Goal: Task Accomplishment & Management: Use online tool/utility

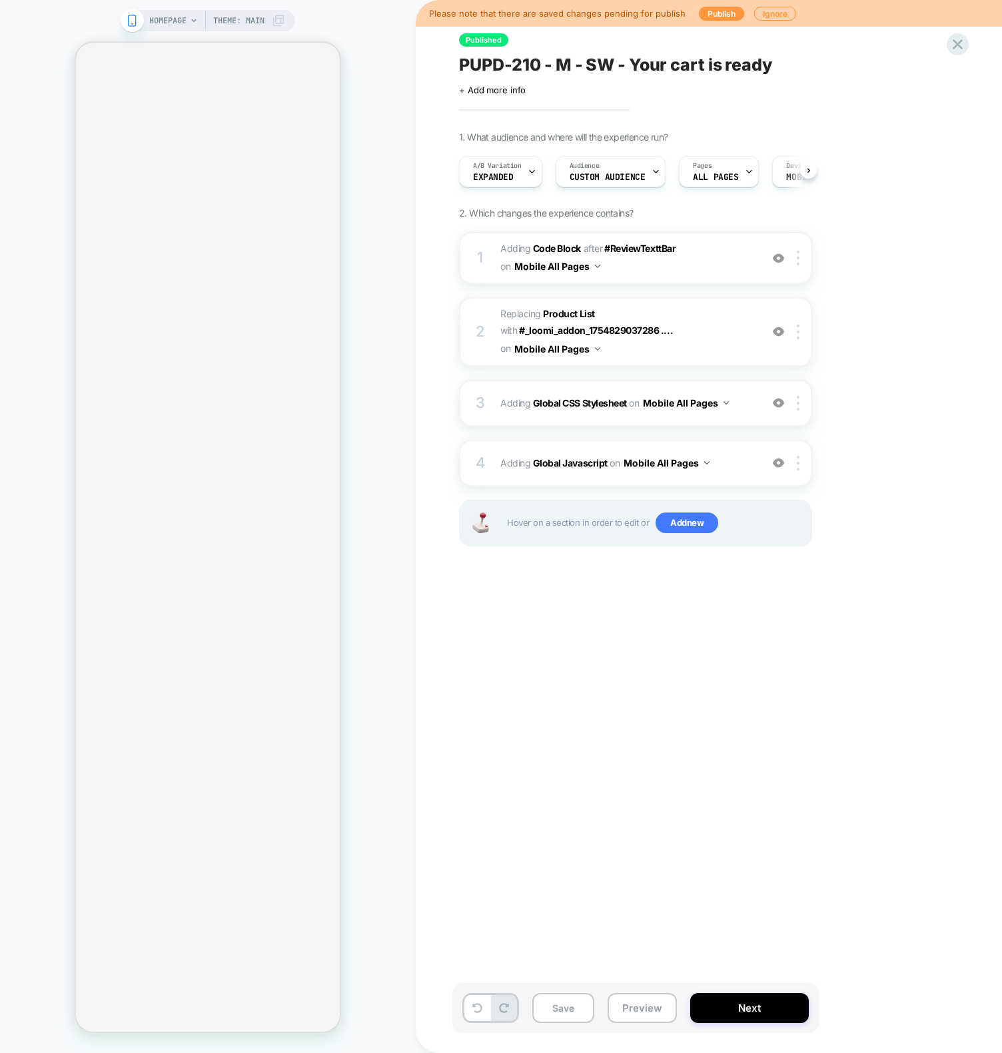
scroll to position [0, 1]
click at [634, 1008] on button "Preview" at bounding box center [642, 1008] width 69 height 30
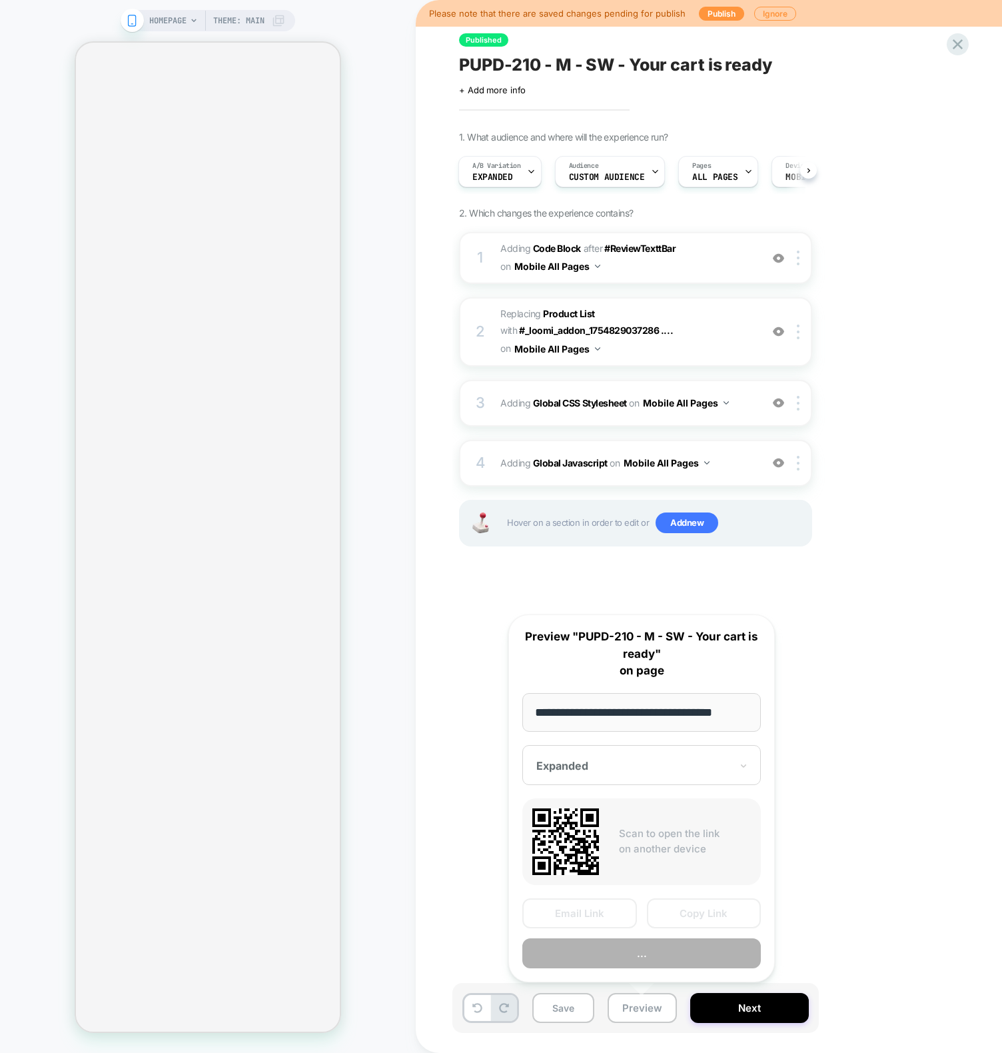
scroll to position [0, 10]
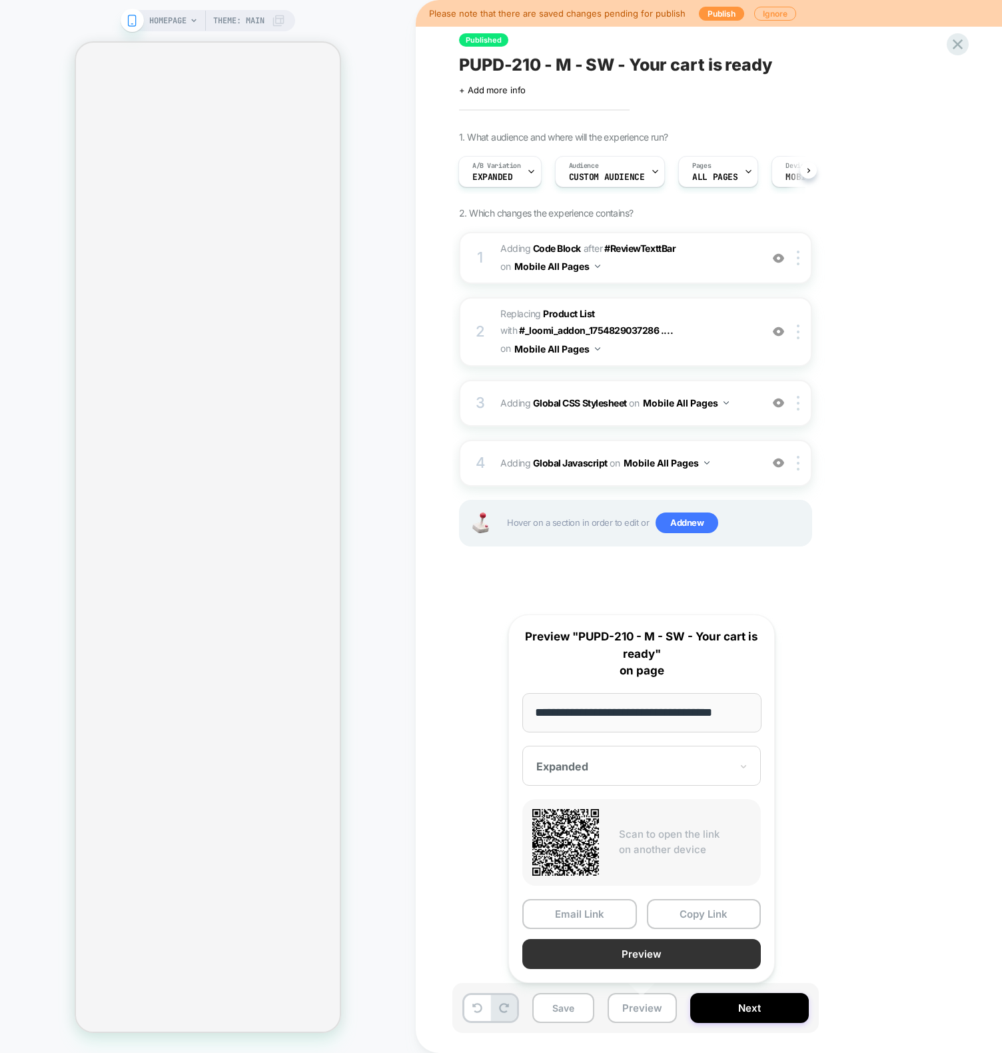
click at [624, 952] on button "Preview" at bounding box center [642, 954] width 239 height 30
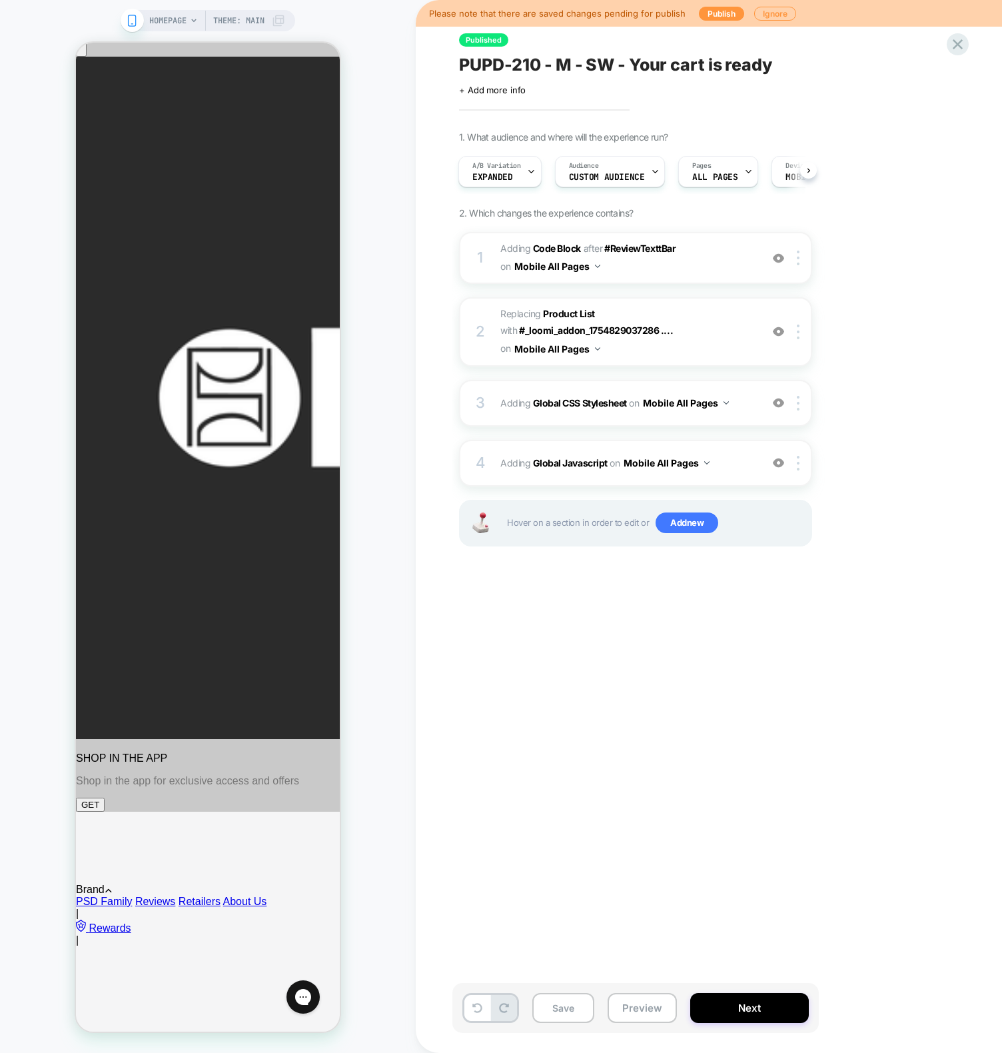
scroll to position [0, 0]
click at [492, 179] on span "Expanded" at bounding box center [493, 177] width 41 height 9
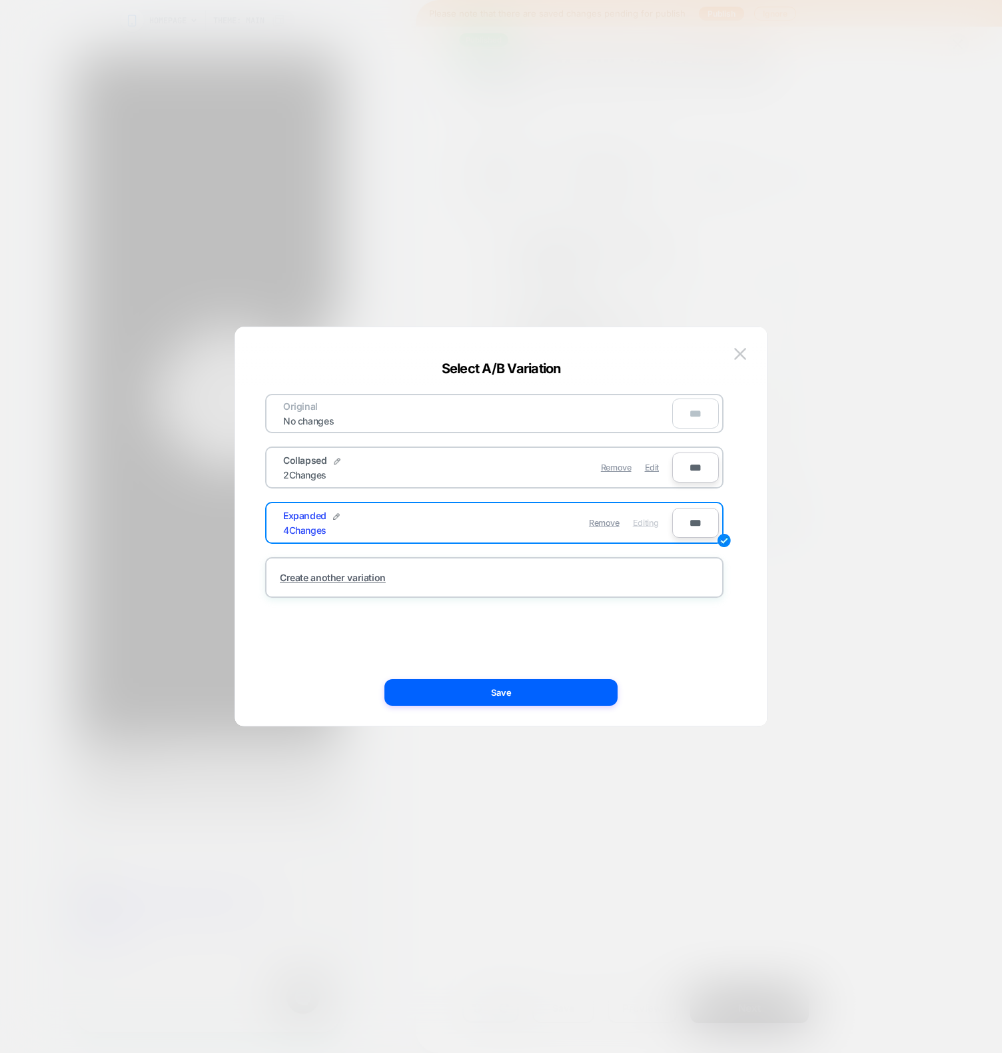
click at [386, 142] on div at bounding box center [501, 526] width 1002 height 1053
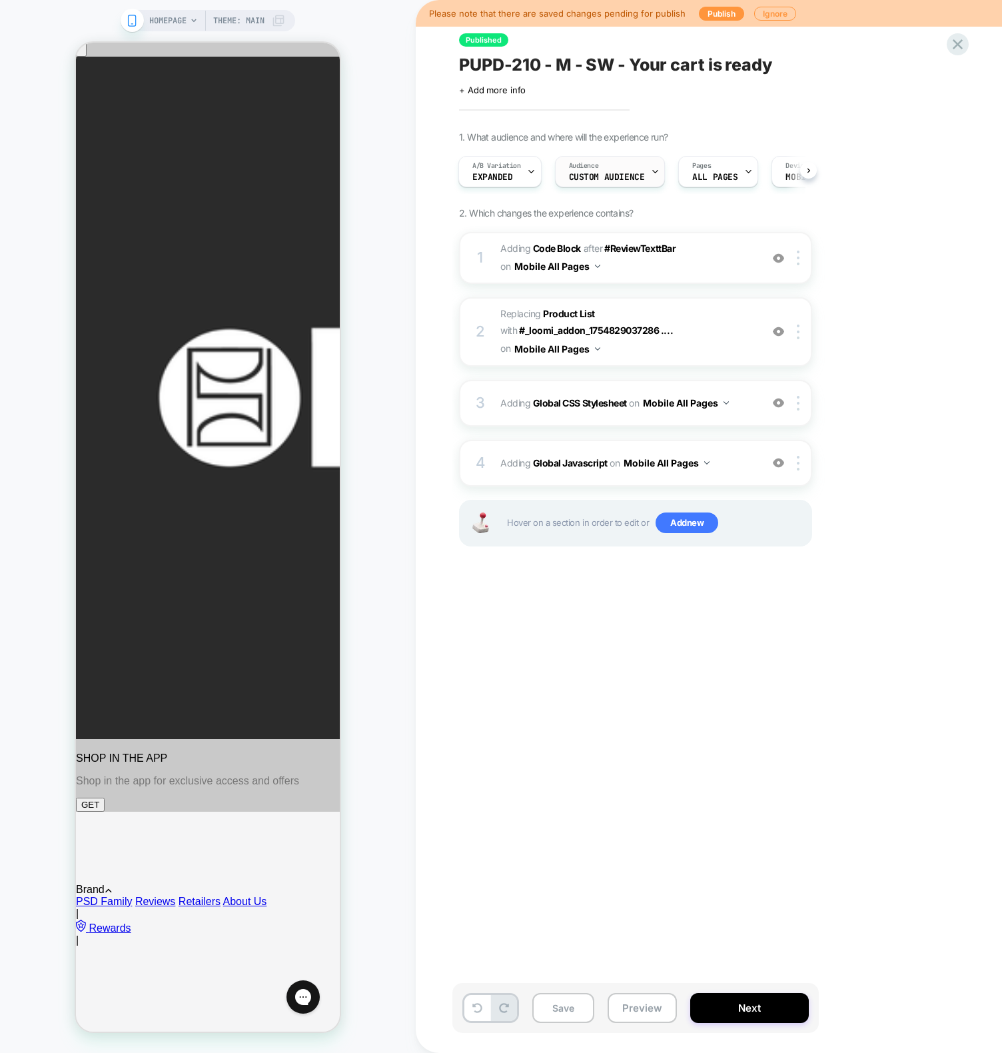
click at [596, 176] on span "Custom Audience" at bounding box center [607, 177] width 76 height 9
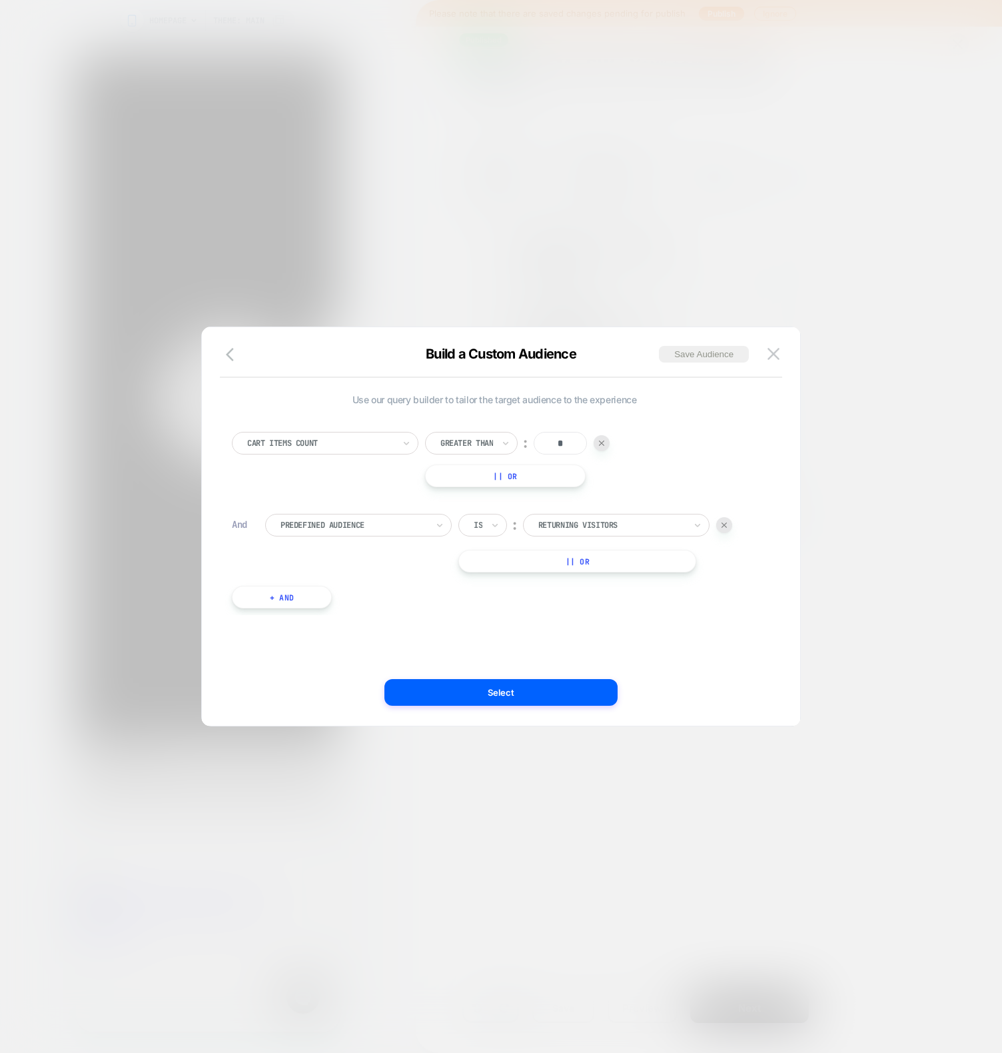
click at [371, 149] on div at bounding box center [501, 526] width 1002 height 1053
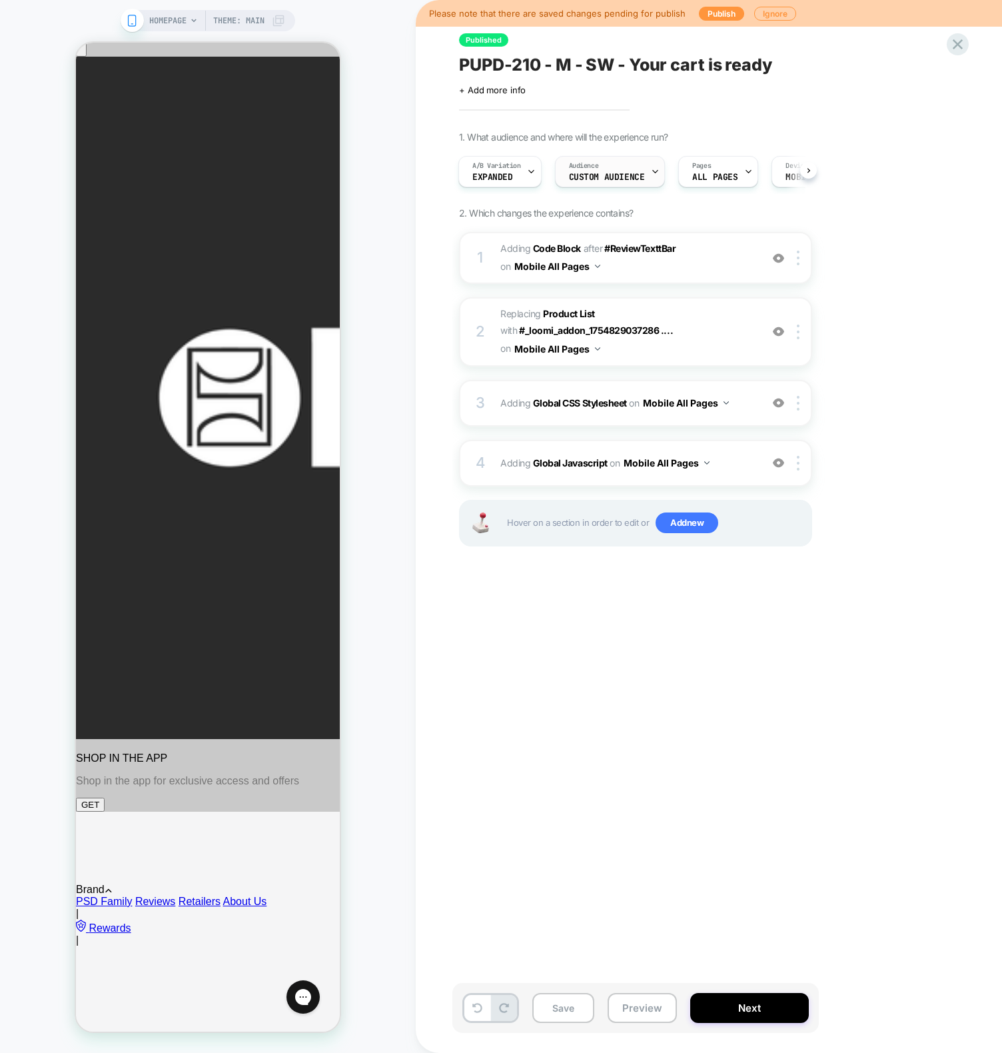
click at [603, 157] on div "Audience Custom Audience" at bounding box center [607, 172] width 103 height 30
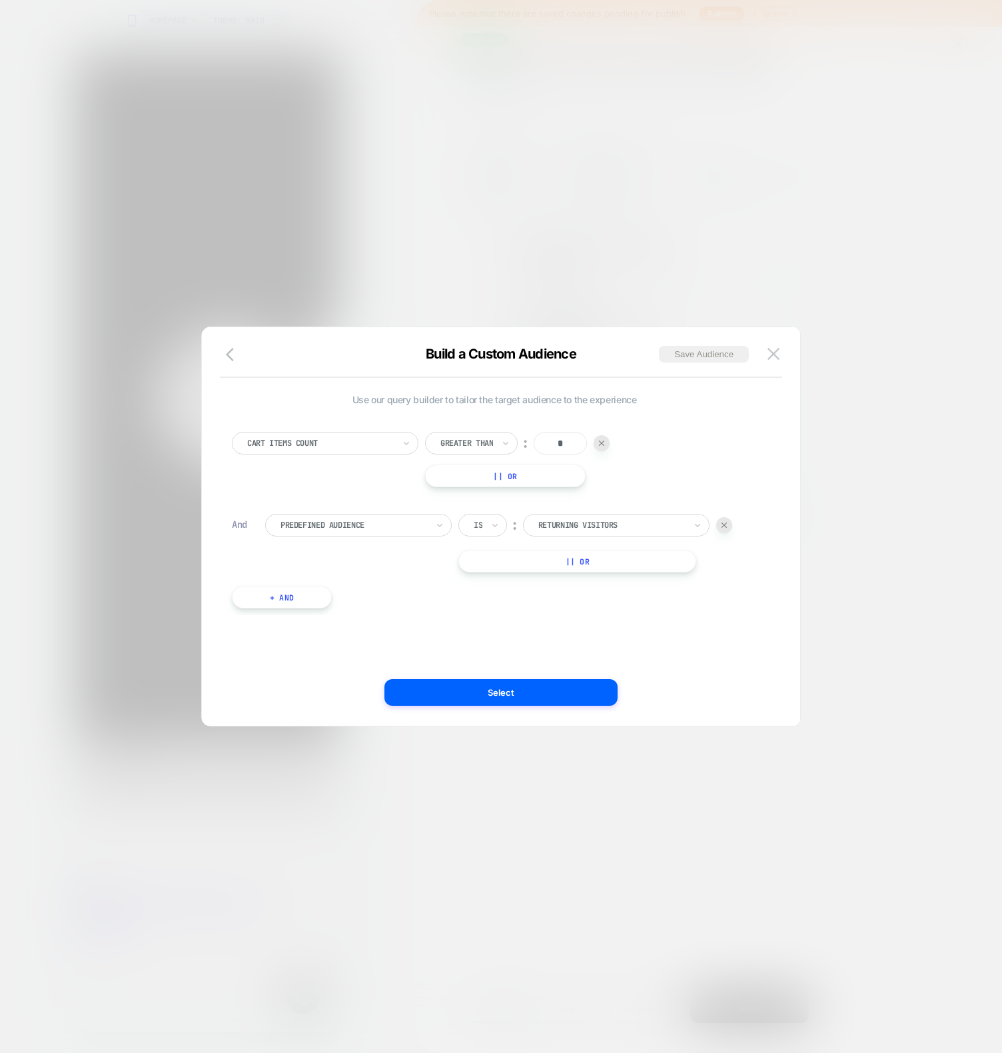
click at [723, 524] on img at bounding box center [724, 525] width 5 height 5
click at [528, 697] on button "Select" at bounding box center [501, 692] width 233 height 27
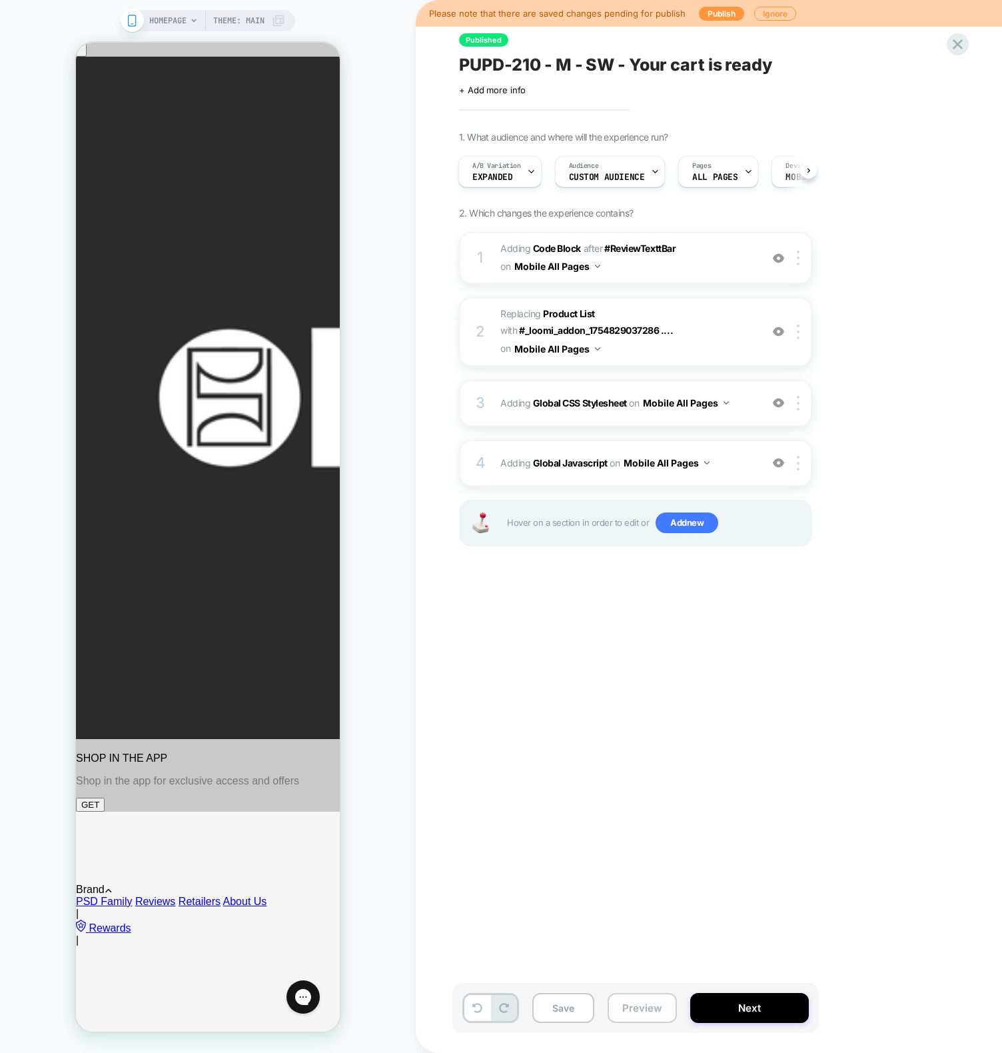
click at [641, 1004] on button "Preview" at bounding box center [642, 1008] width 69 height 30
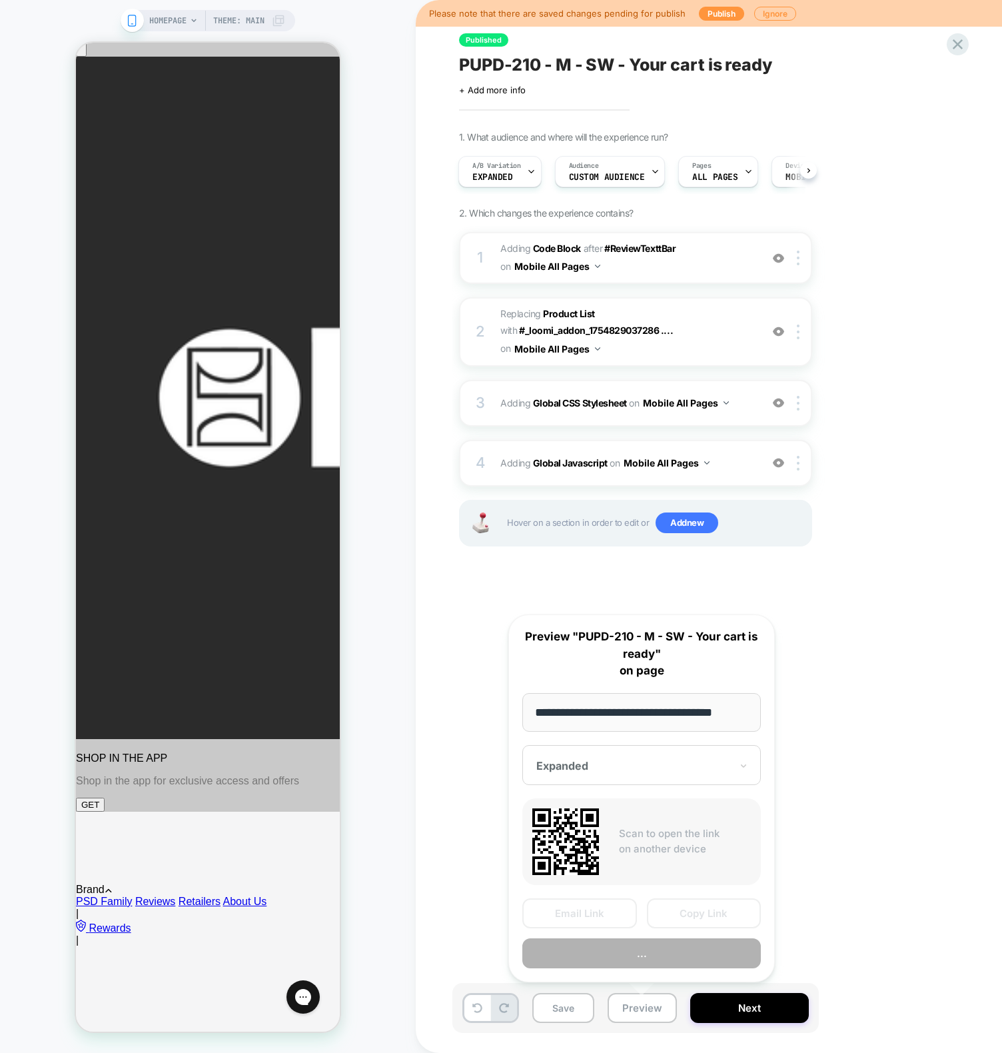
scroll to position [0, 10]
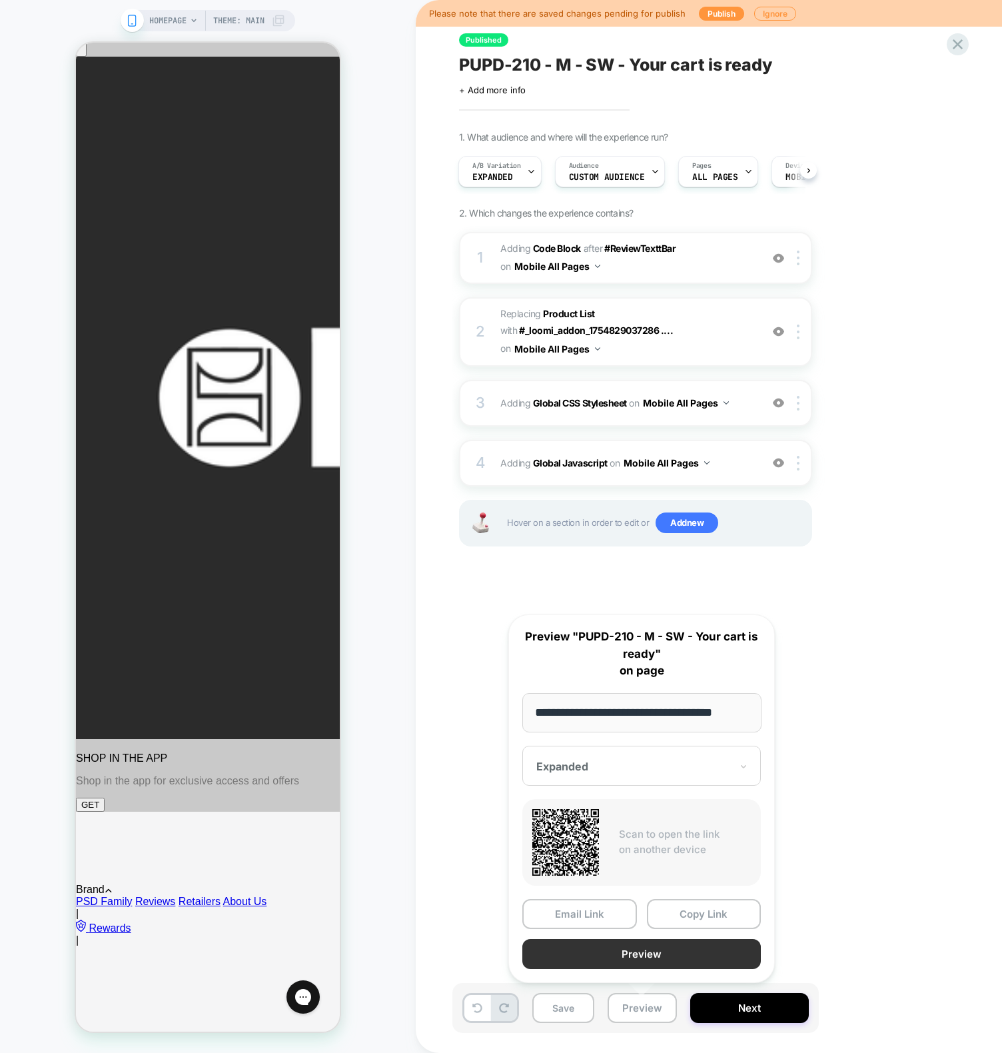
click at [633, 952] on button "Preview" at bounding box center [642, 954] width 239 height 30
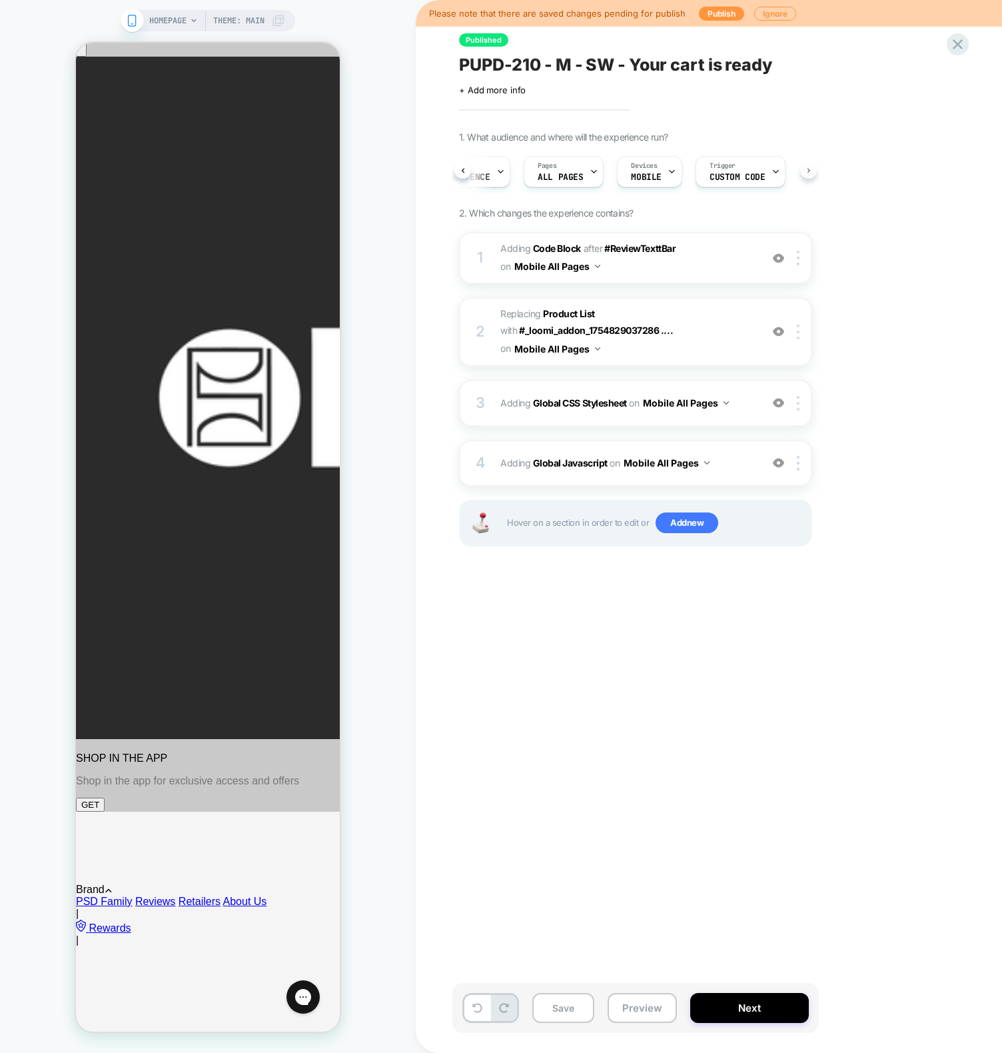
scroll to position [0, 165]
click at [737, 170] on div "Trigger Custom Code" at bounding box center [728, 172] width 82 height 30
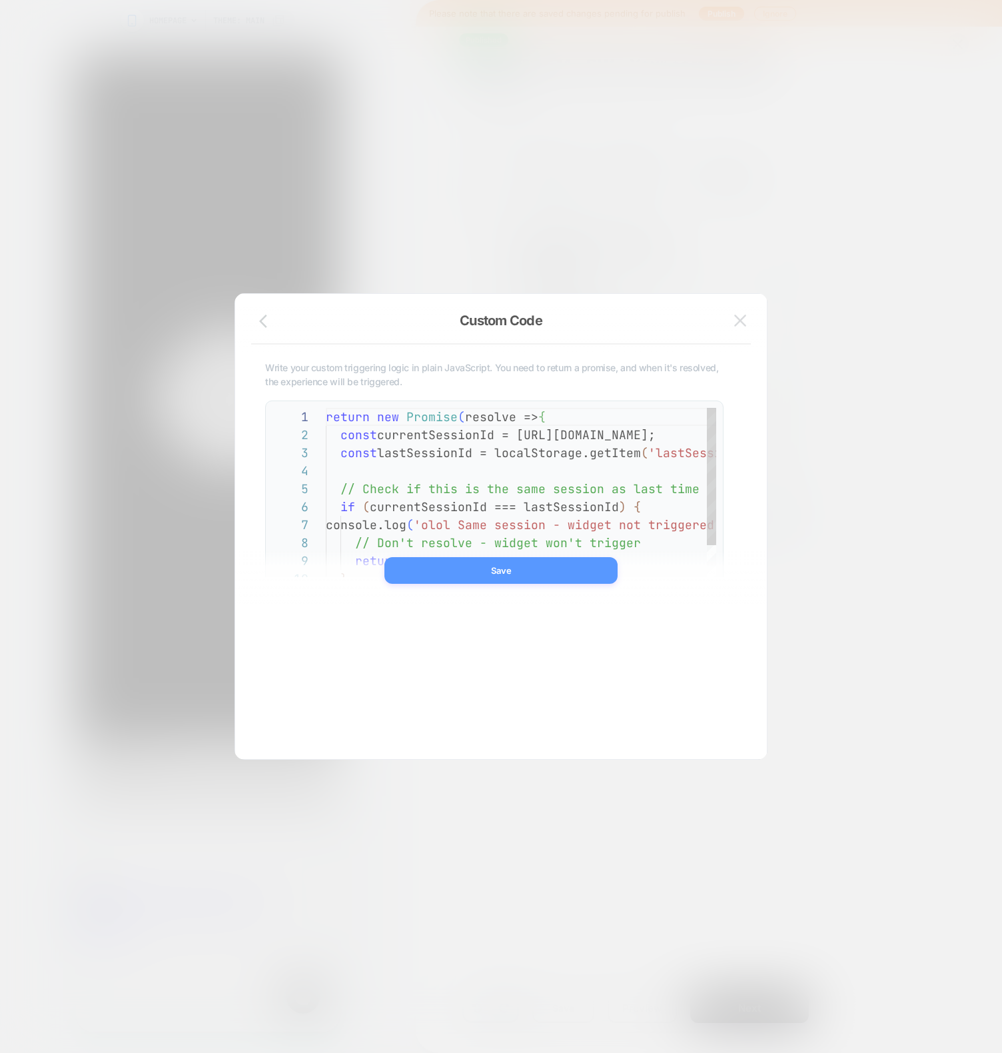
scroll to position [180, 0]
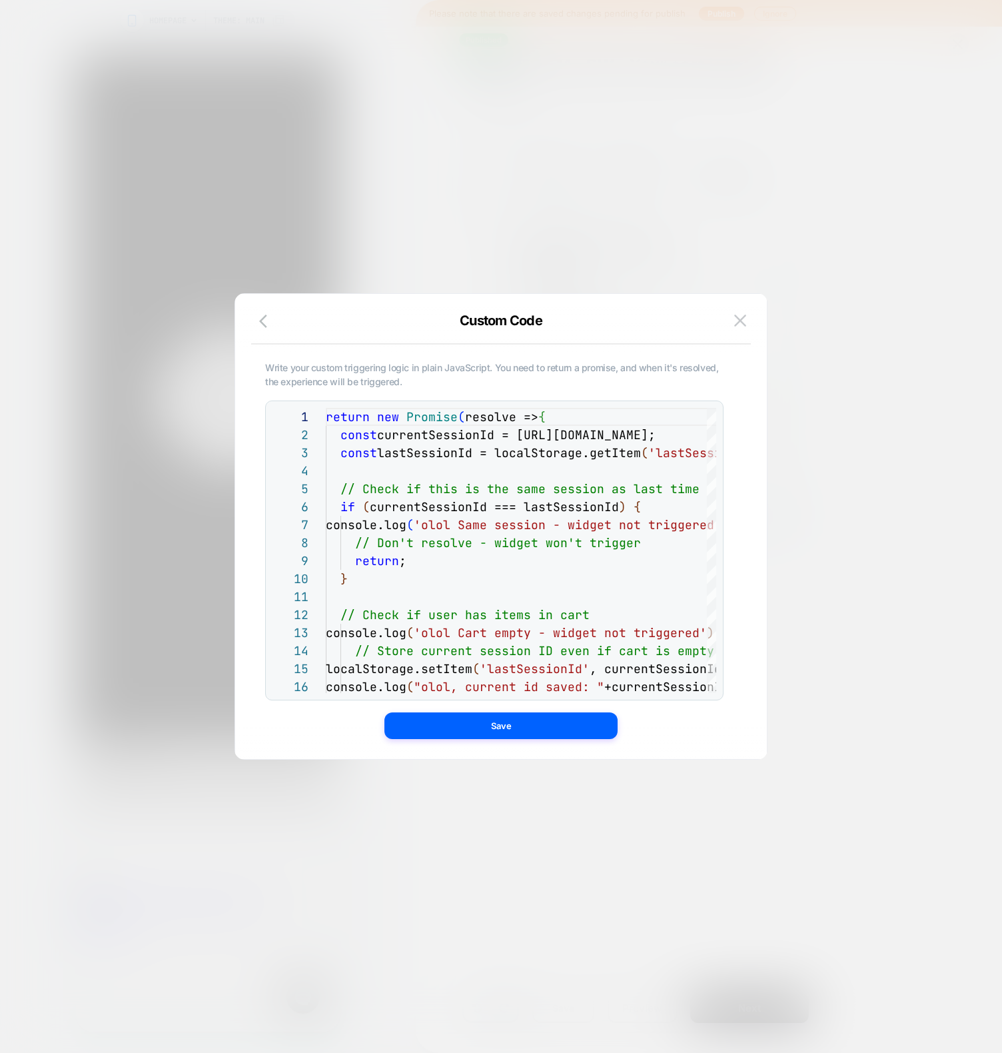
click at [359, 225] on div at bounding box center [501, 526] width 1002 height 1053
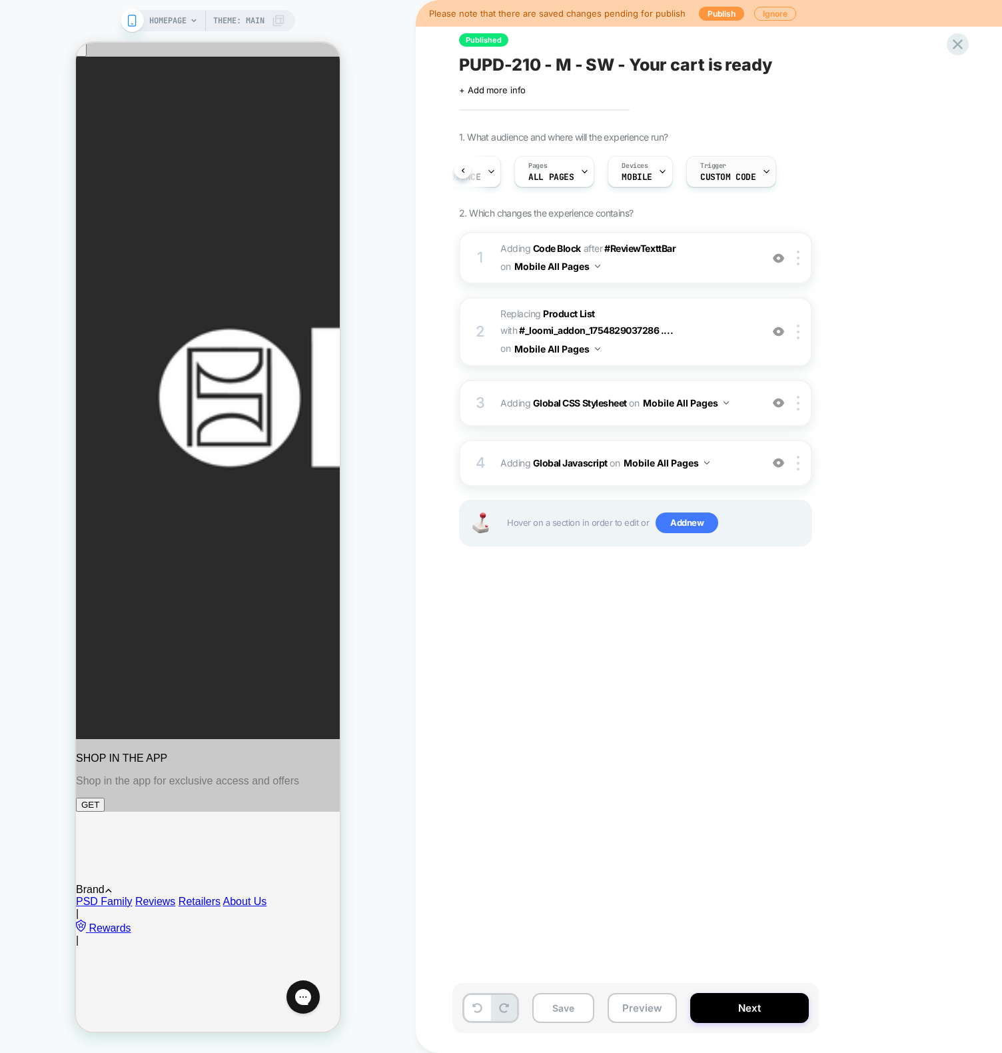
click at [710, 157] on div "Trigger Custom Code" at bounding box center [728, 172] width 82 height 30
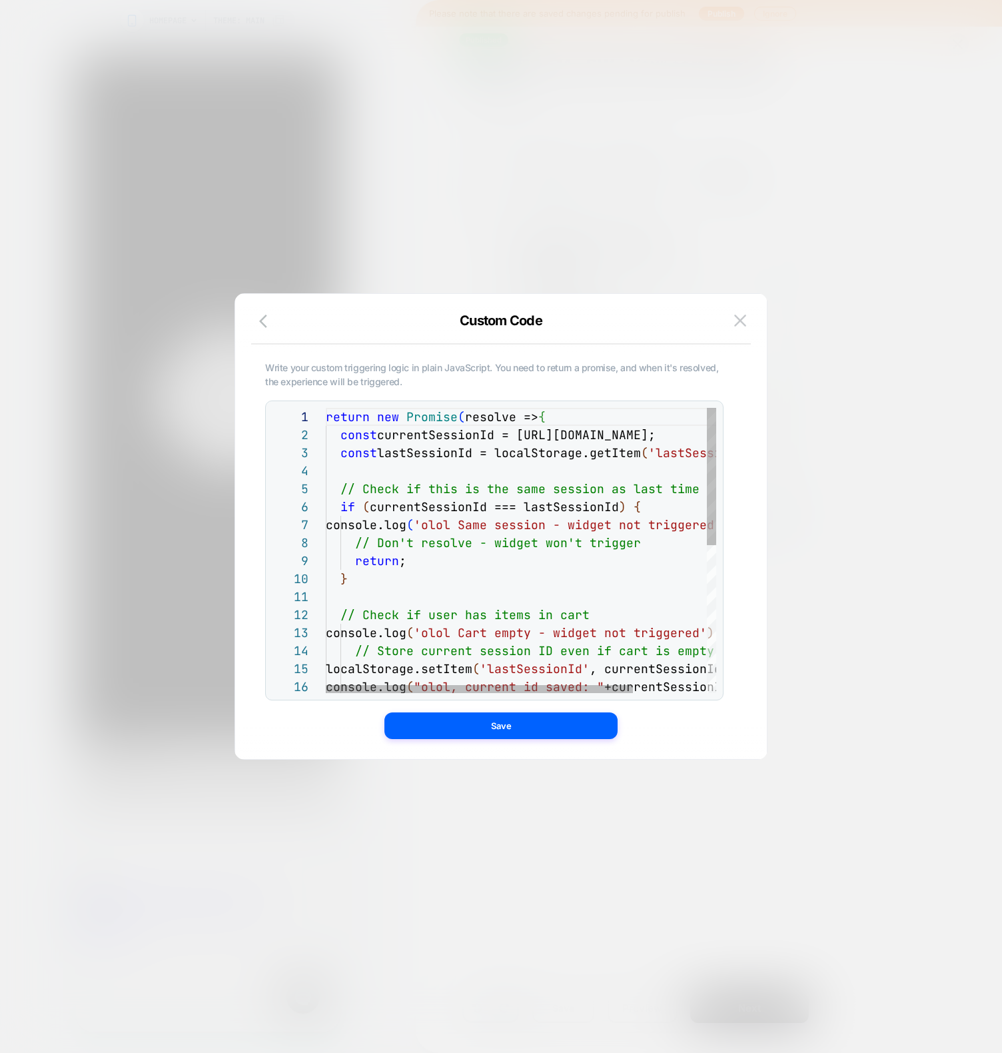
click at [591, 435] on div "return new Promise ( resolve => { const currentSessionId = [URL][DOMAIN_NAME]; …" at bounding box center [568, 703] width 485 height 591
click at [447, 430] on div "return new Promise ( resolve => { const currentSessionId = [URL][DOMAIN_NAME]; …" at bounding box center [568, 703] width 485 height 591
click at [566, 445] on div "return new Promise ( resolve => { const currentSessionId = [URL][DOMAIN_NAME]; …" at bounding box center [568, 703] width 485 height 591
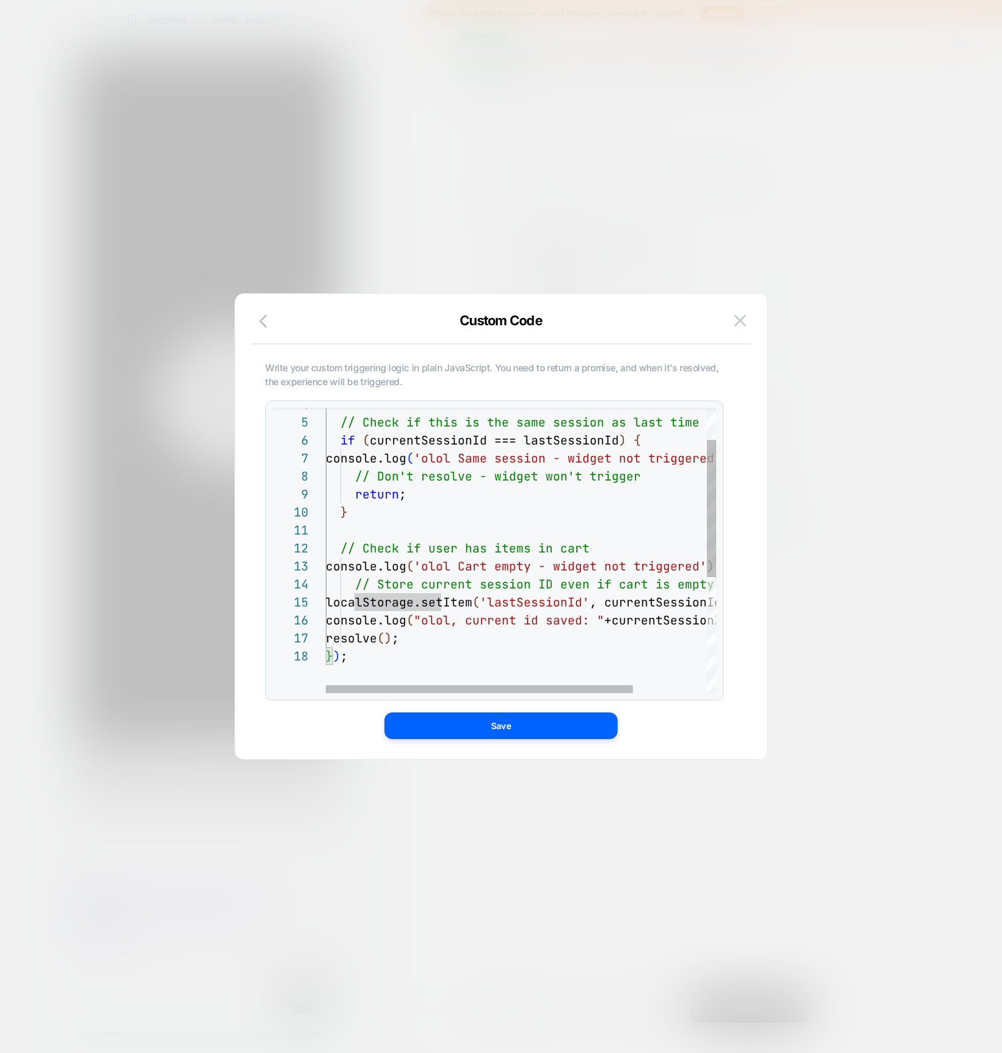
type textarea "**********"
click at [395, 643] on div "// Check if this is the same session as last time if ( currentSessionId === las…" at bounding box center [568, 636] width 485 height 591
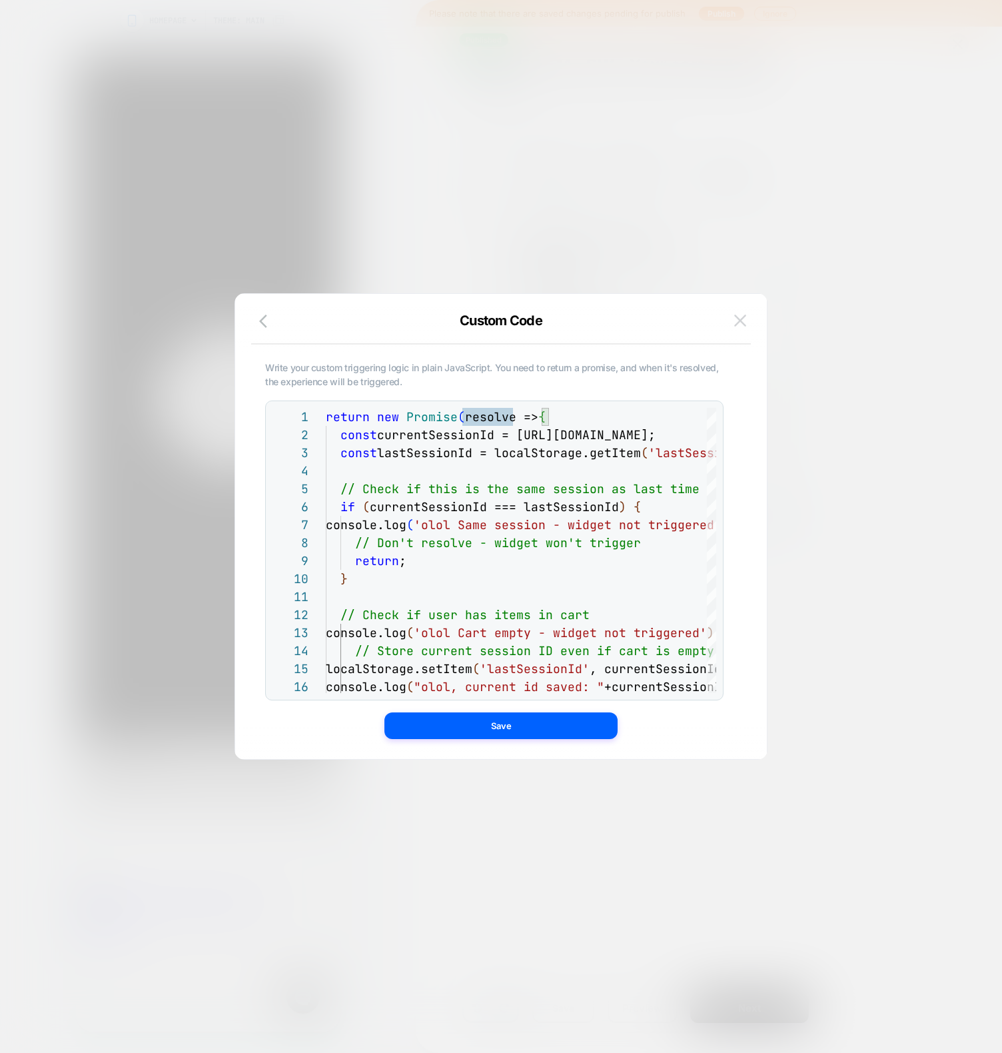
click at [739, 319] on img at bounding box center [741, 320] width 12 height 11
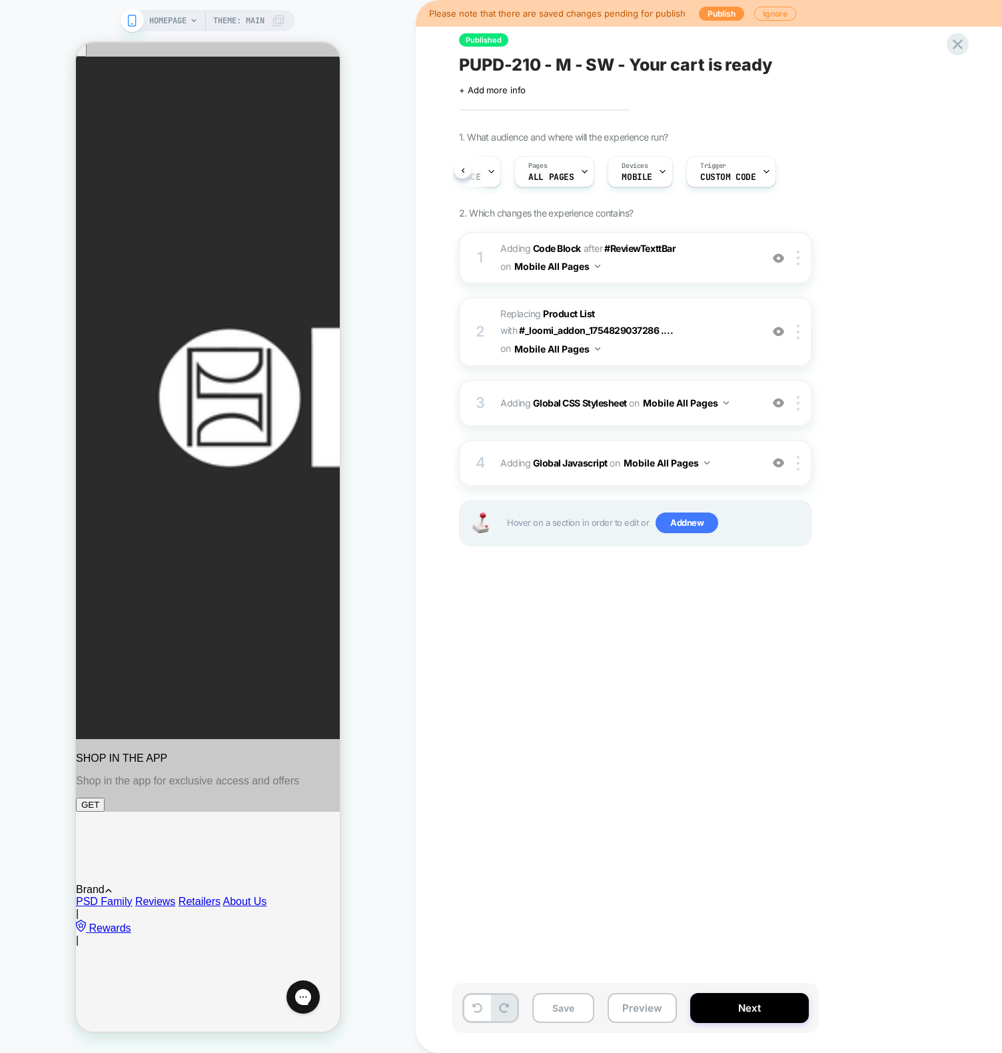
click at [398, 424] on div "HOMEPAGE Theme: MAIN" at bounding box center [208, 526] width 416 height 1026
click at [555, 485] on div "4 Adding Global Javascript on Mobile All Pages Add Before Add After Copy to Des…" at bounding box center [635, 463] width 353 height 47
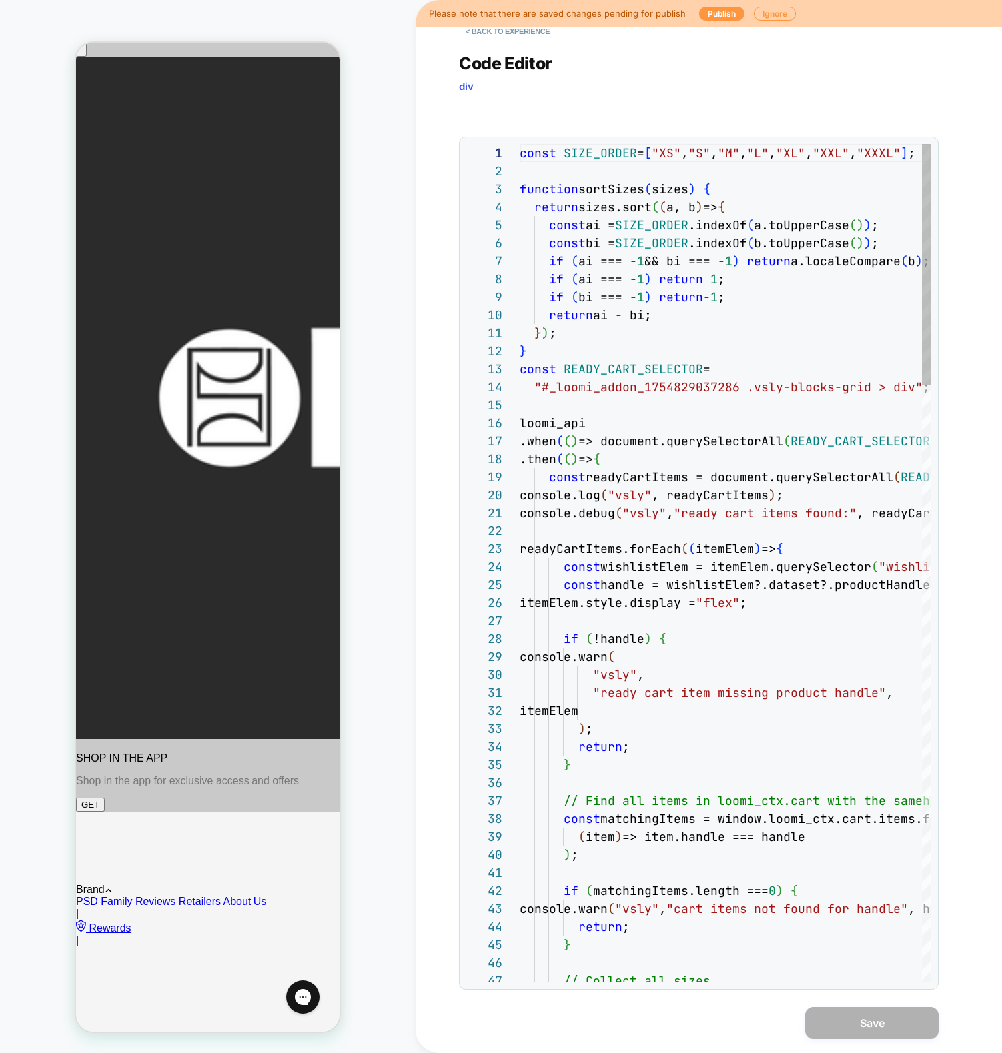
scroll to position [180, 0]
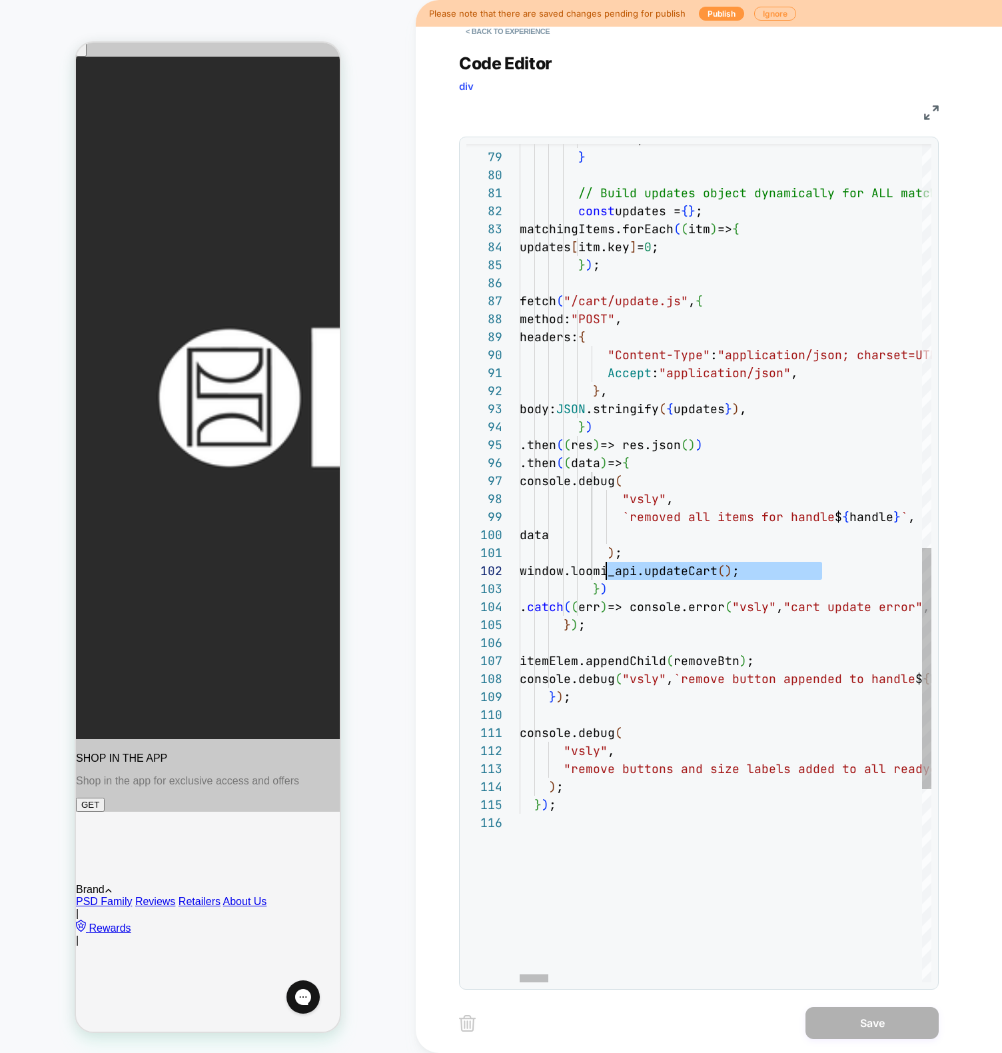
scroll to position [18, 87]
drag, startPoint x: 829, startPoint y: 573, endPoint x: 604, endPoint y: 570, distance: 224.6
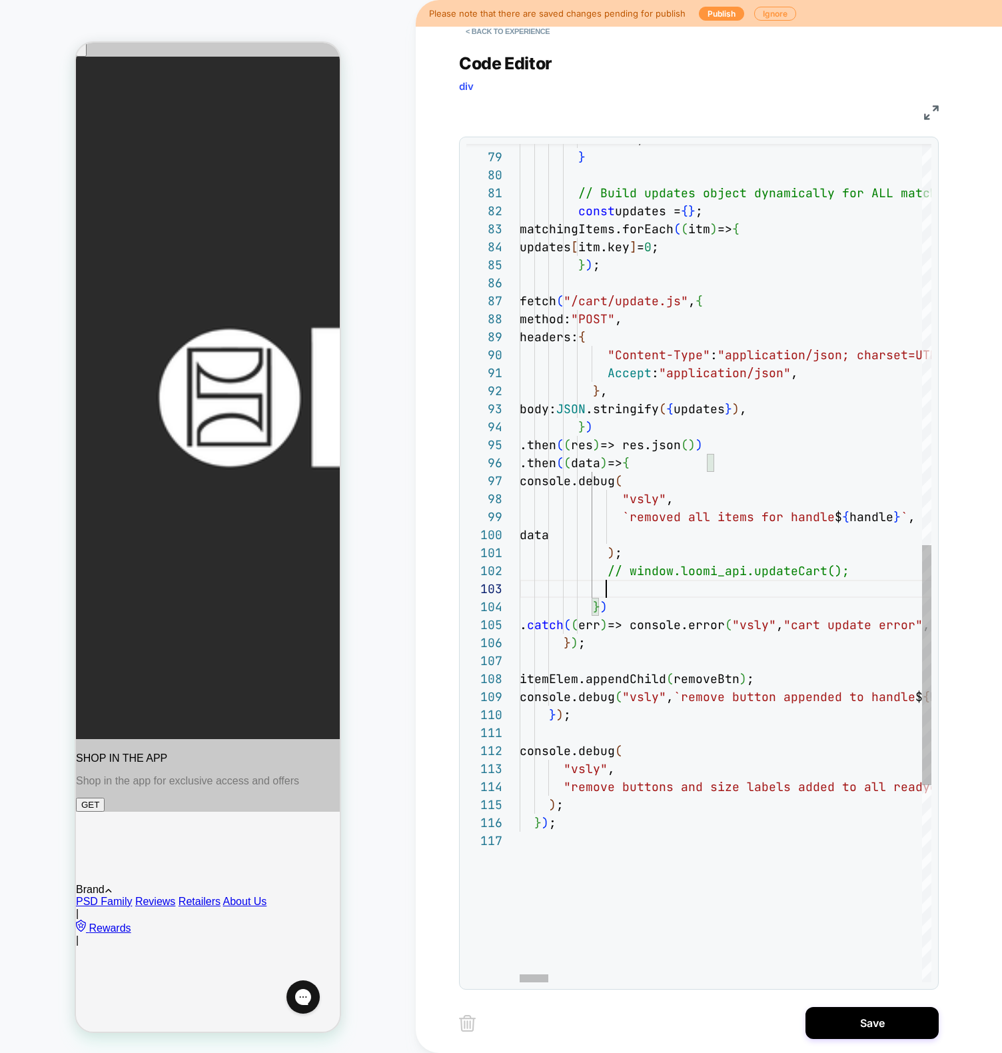
scroll to position [36, 547]
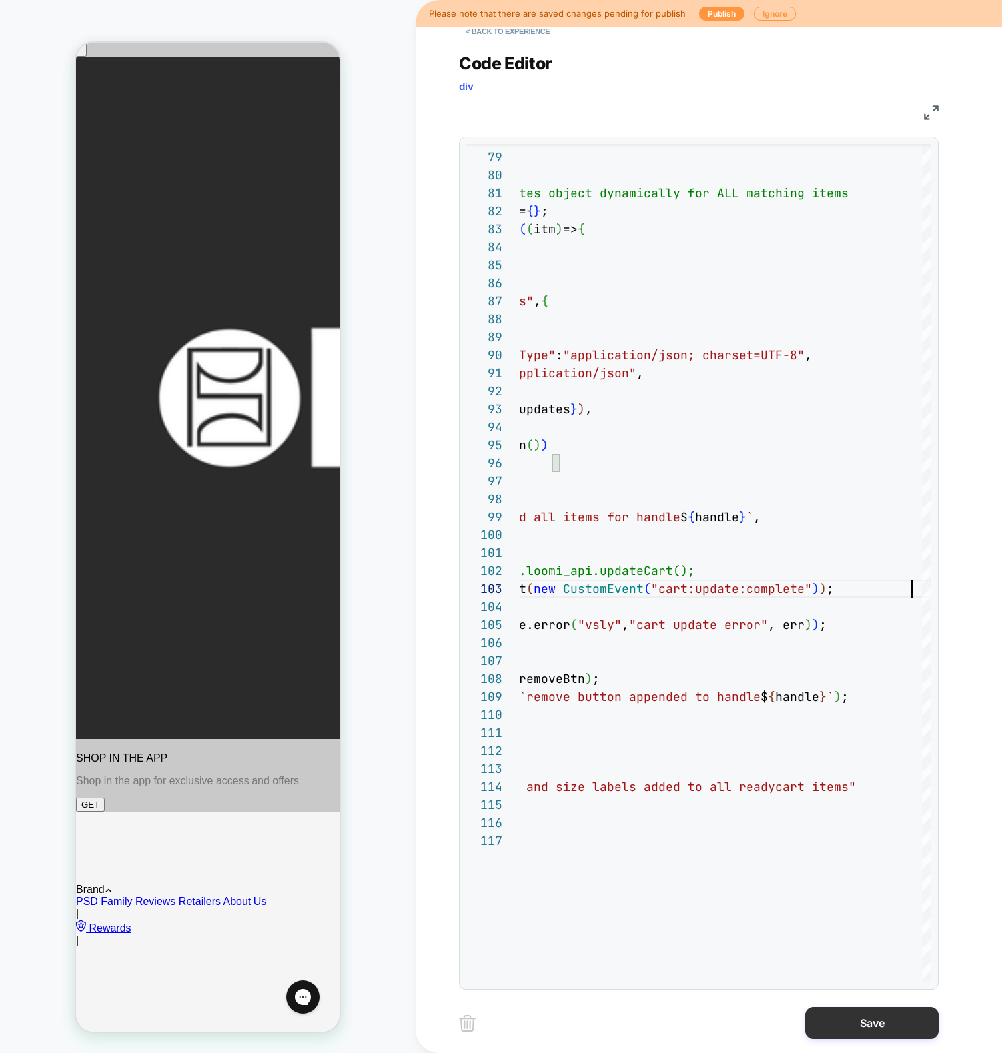
type textarea "**********"
click at [881, 1032] on button "Save" at bounding box center [872, 1023] width 133 height 32
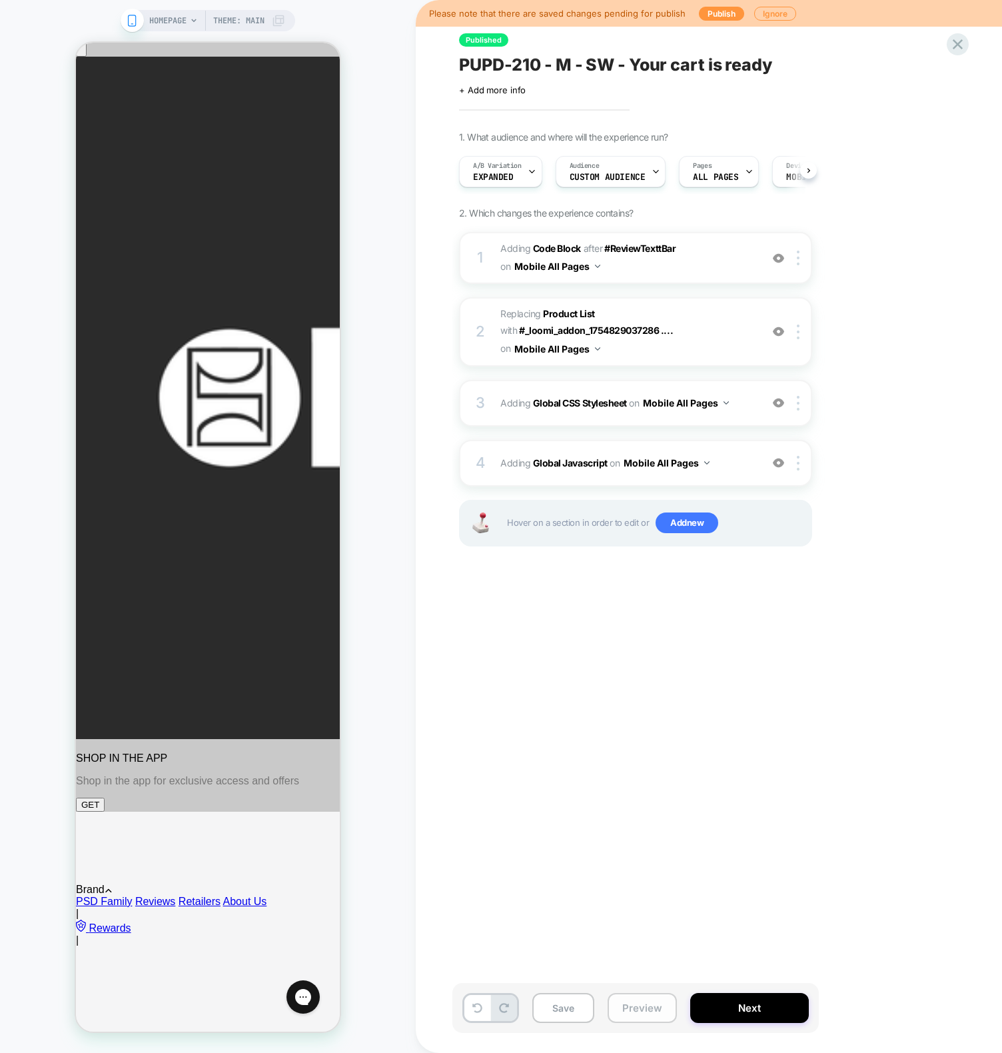
scroll to position [0, 1]
click at [657, 1010] on button "Preview" at bounding box center [642, 1008] width 69 height 30
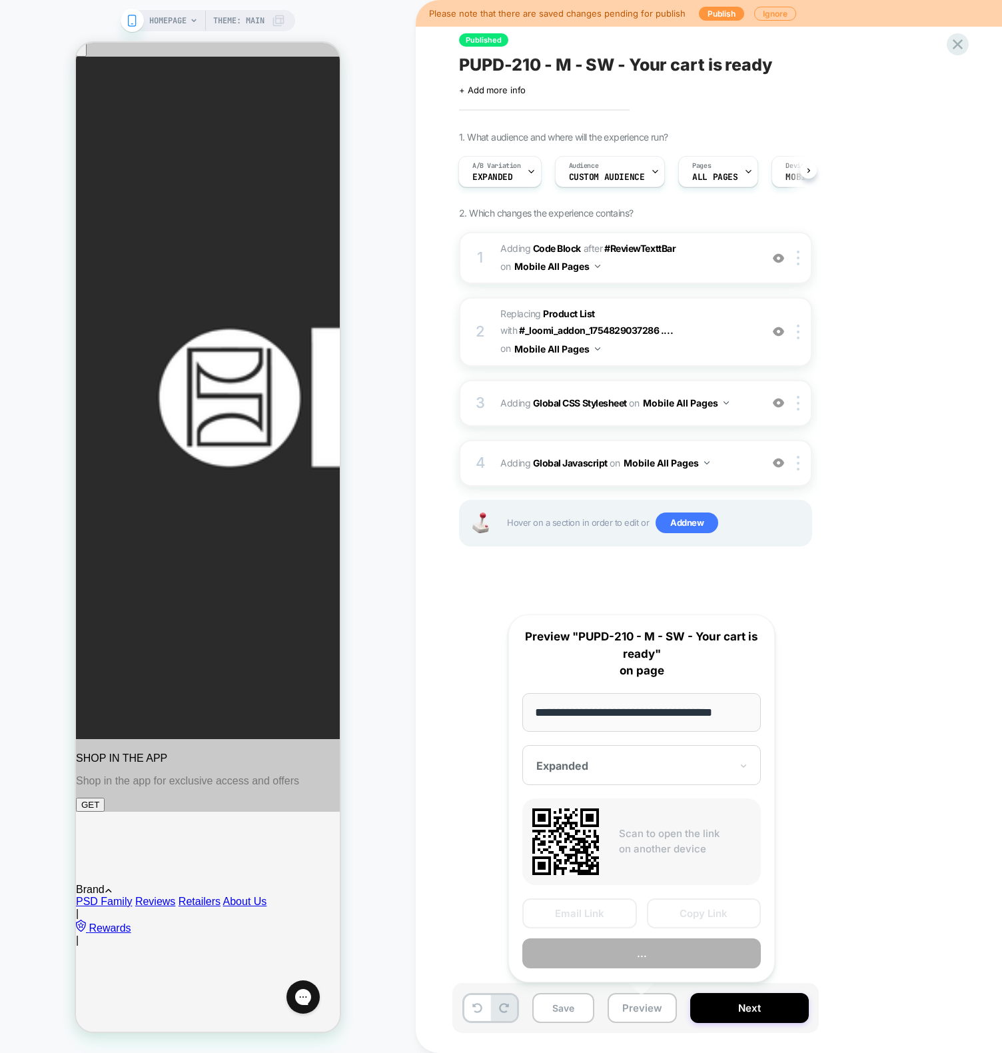
scroll to position [0, 10]
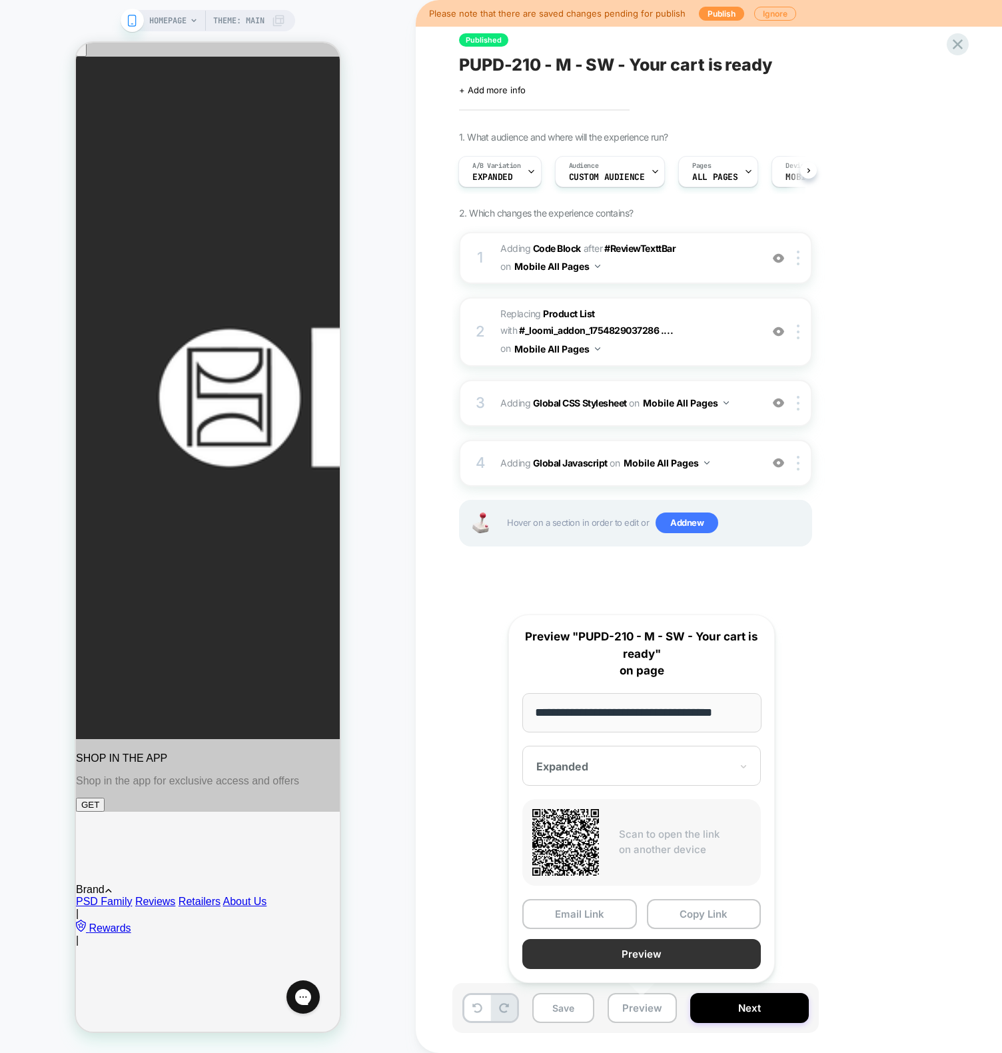
click at [629, 952] on button "Preview" at bounding box center [642, 954] width 239 height 30
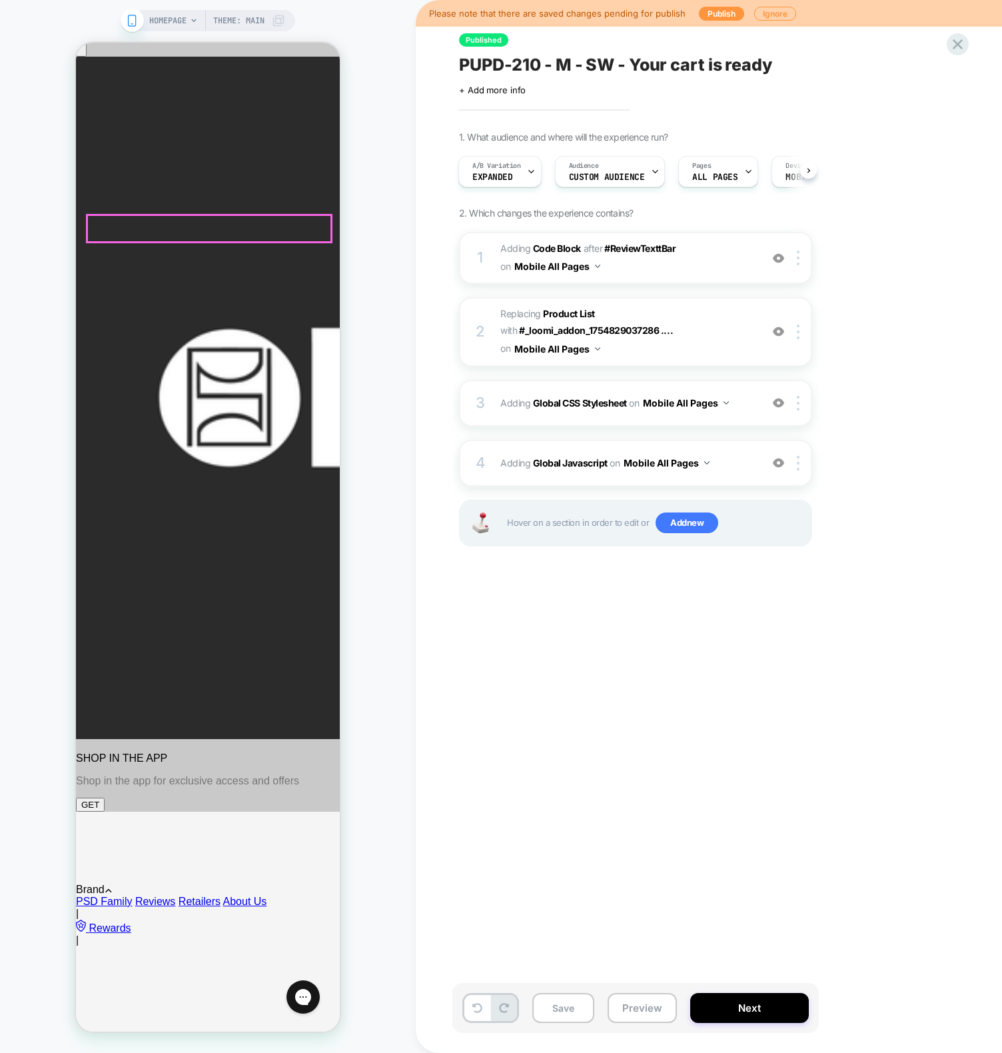
click at [593, 464] on b "Global Javascript" at bounding box center [570, 462] width 75 height 11
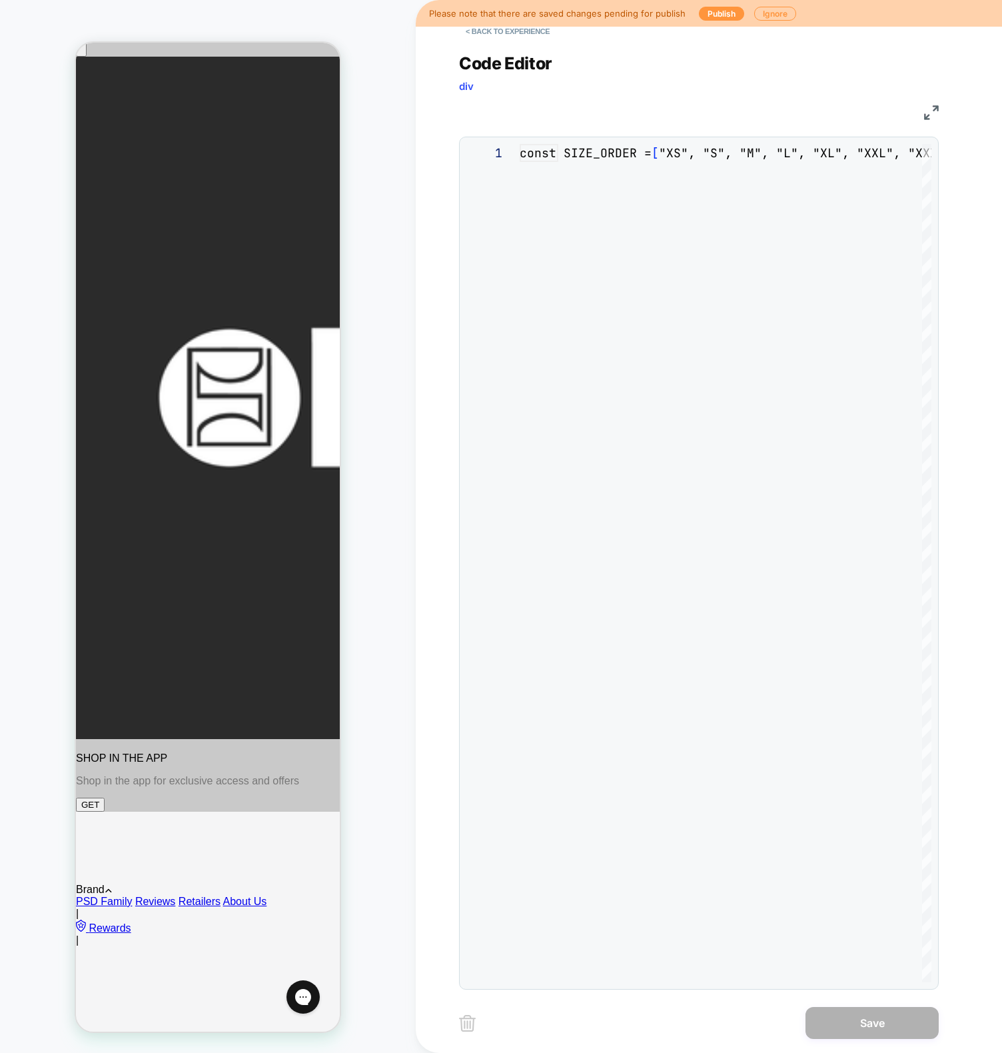
scroll to position [180, 0]
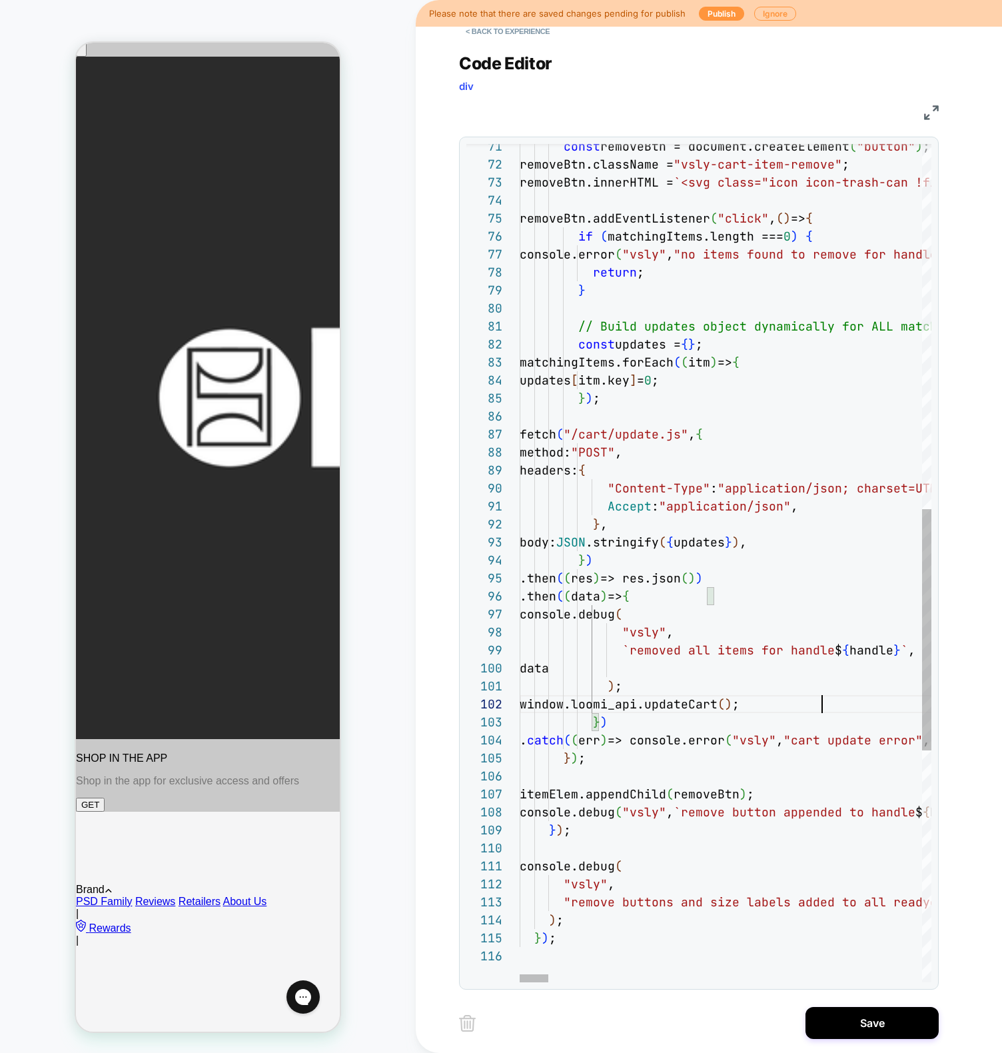
scroll to position [18, 87]
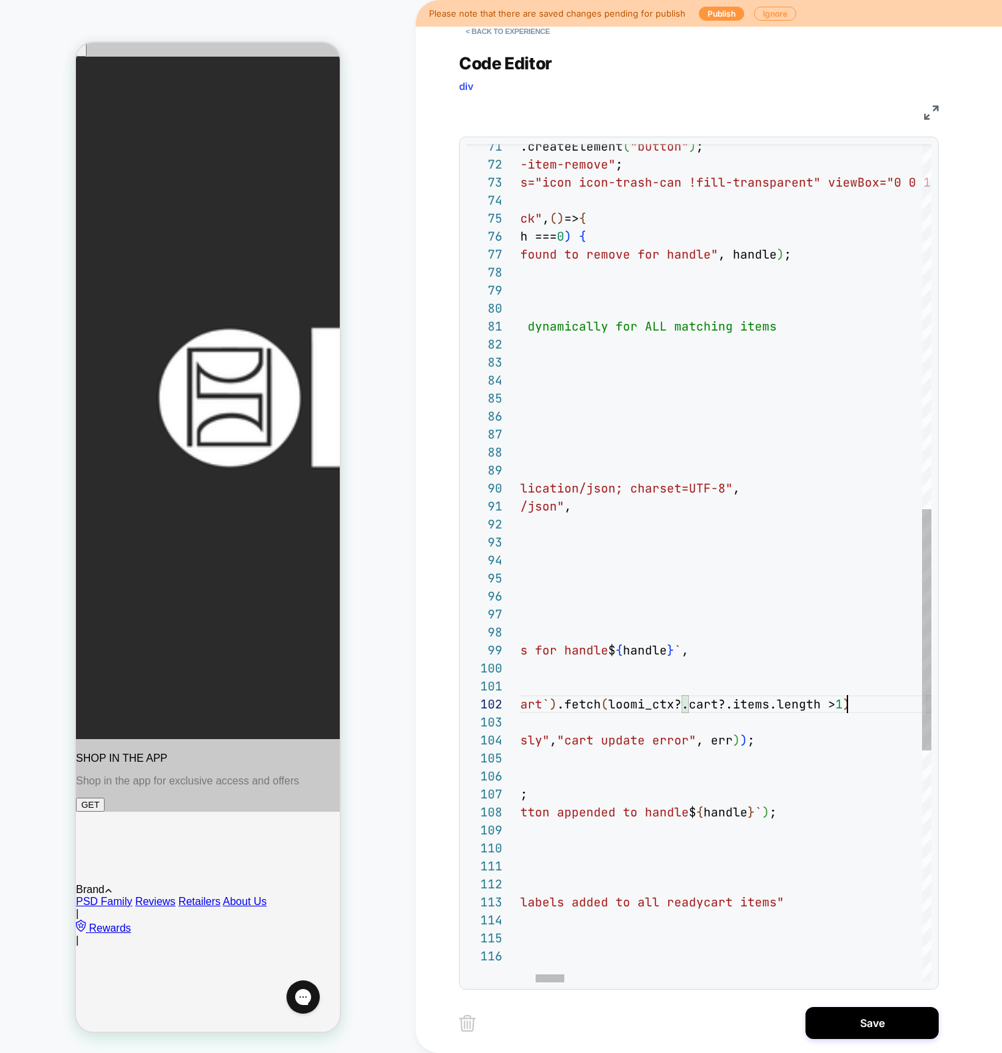
scroll to position [18, 561]
type textarea "**********"
click at [884, 1020] on button "Save" at bounding box center [872, 1023] width 133 height 32
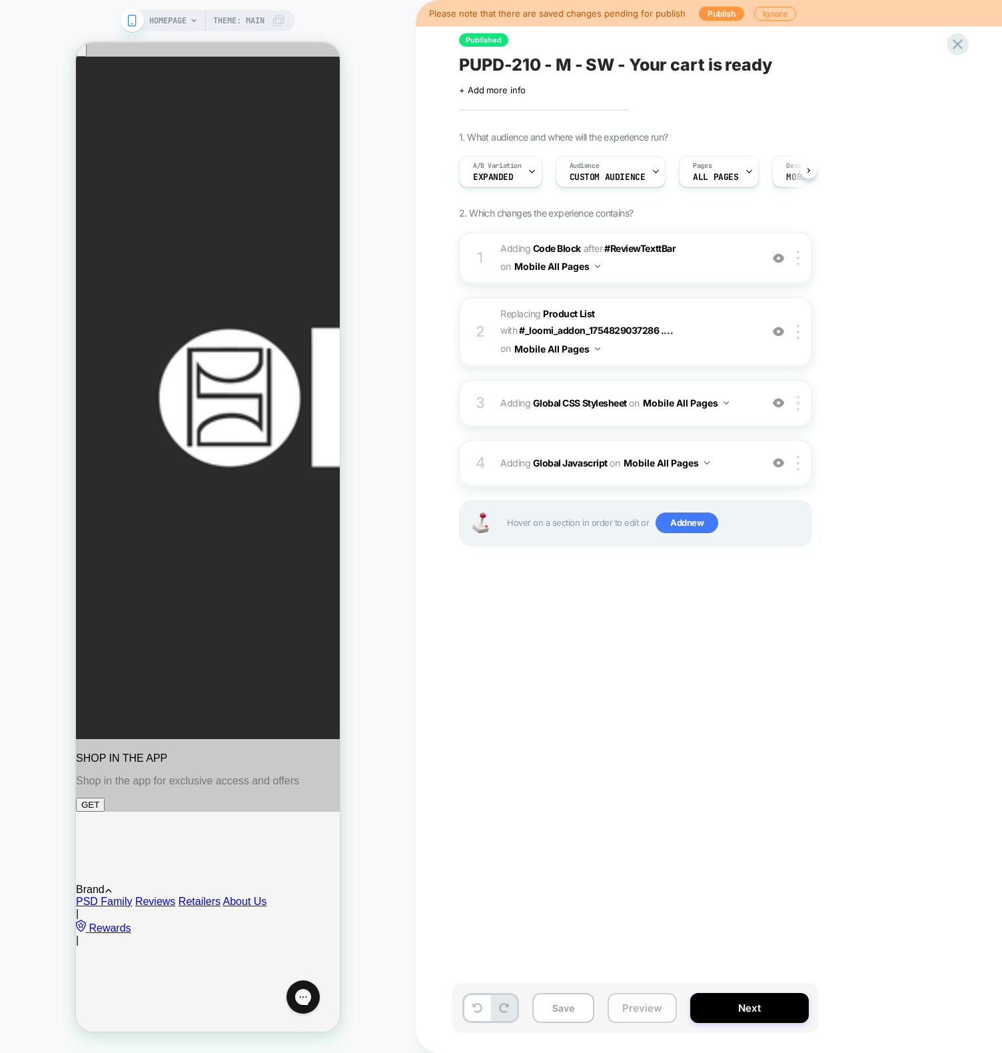
scroll to position [0, 1]
click at [647, 1010] on button "Preview" at bounding box center [642, 1008] width 69 height 30
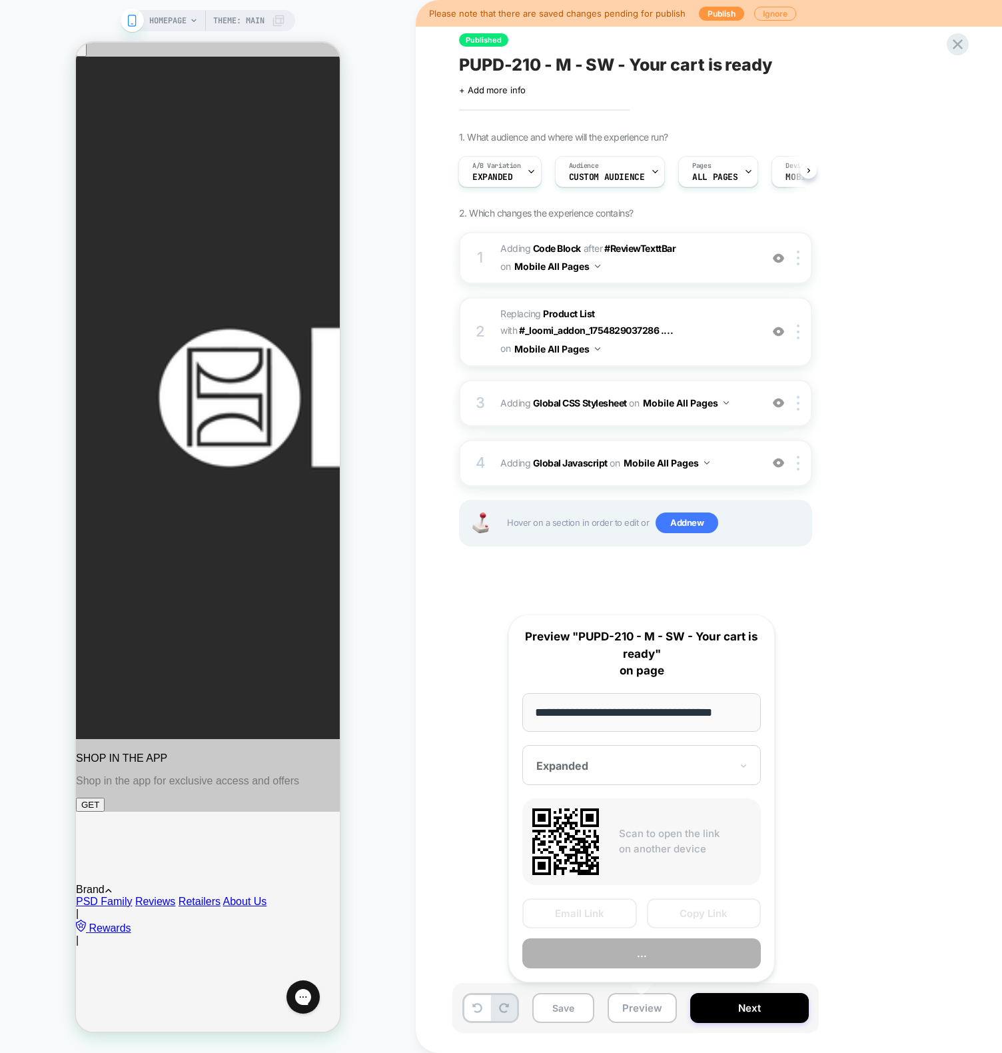
scroll to position [0, 10]
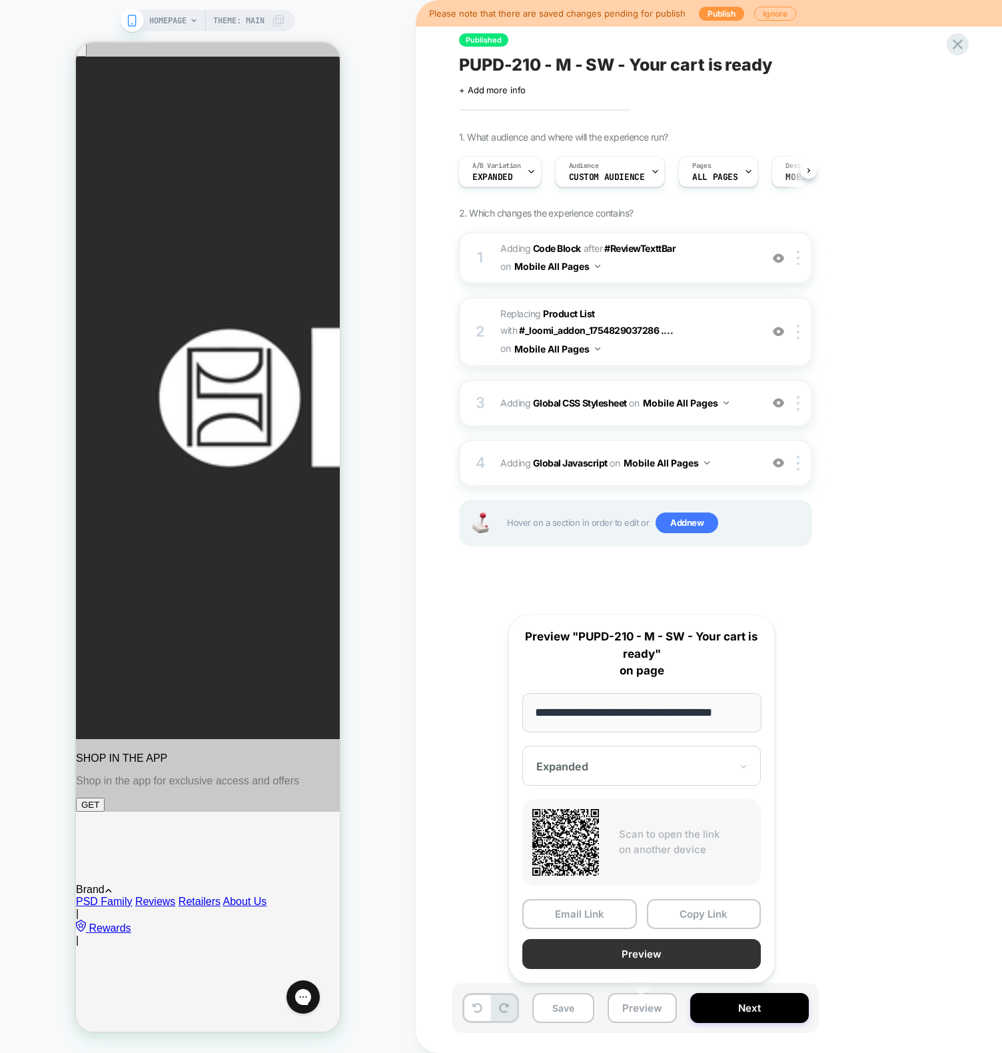
click at [651, 948] on button "Preview" at bounding box center [642, 954] width 239 height 30
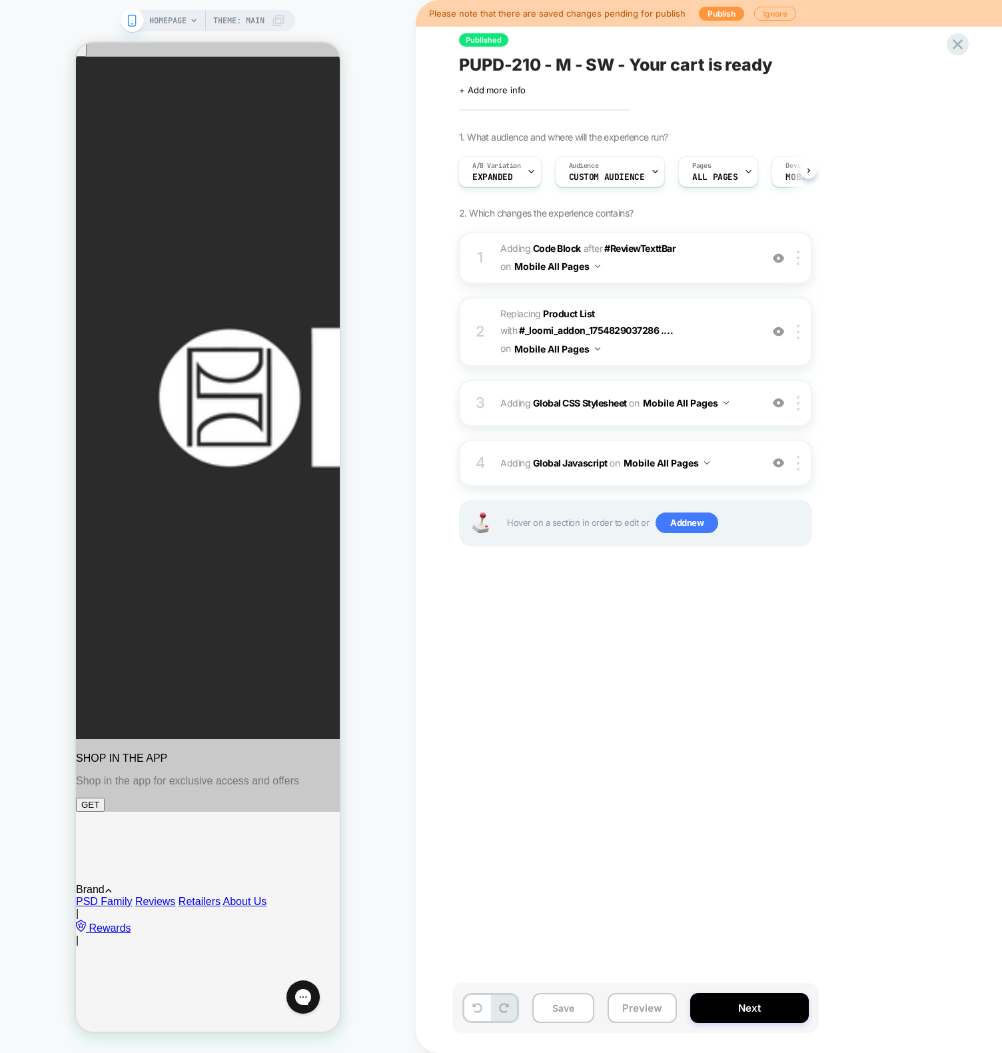
click at [709, 657] on div "Published PUPD-210 - M - SW - Your cart is ready Click to edit experience detai…" at bounding box center [703, 526] width 500 height 1026
click at [365, 411] on div "HOMEPAGE Theme: MAIN" at bounding box center [208, 526] width 416 height 1026
click at [523, 469] on span "Adding Global Javascript on Mobile All Pages" at bounding box center [628, 462] width 254 height 19
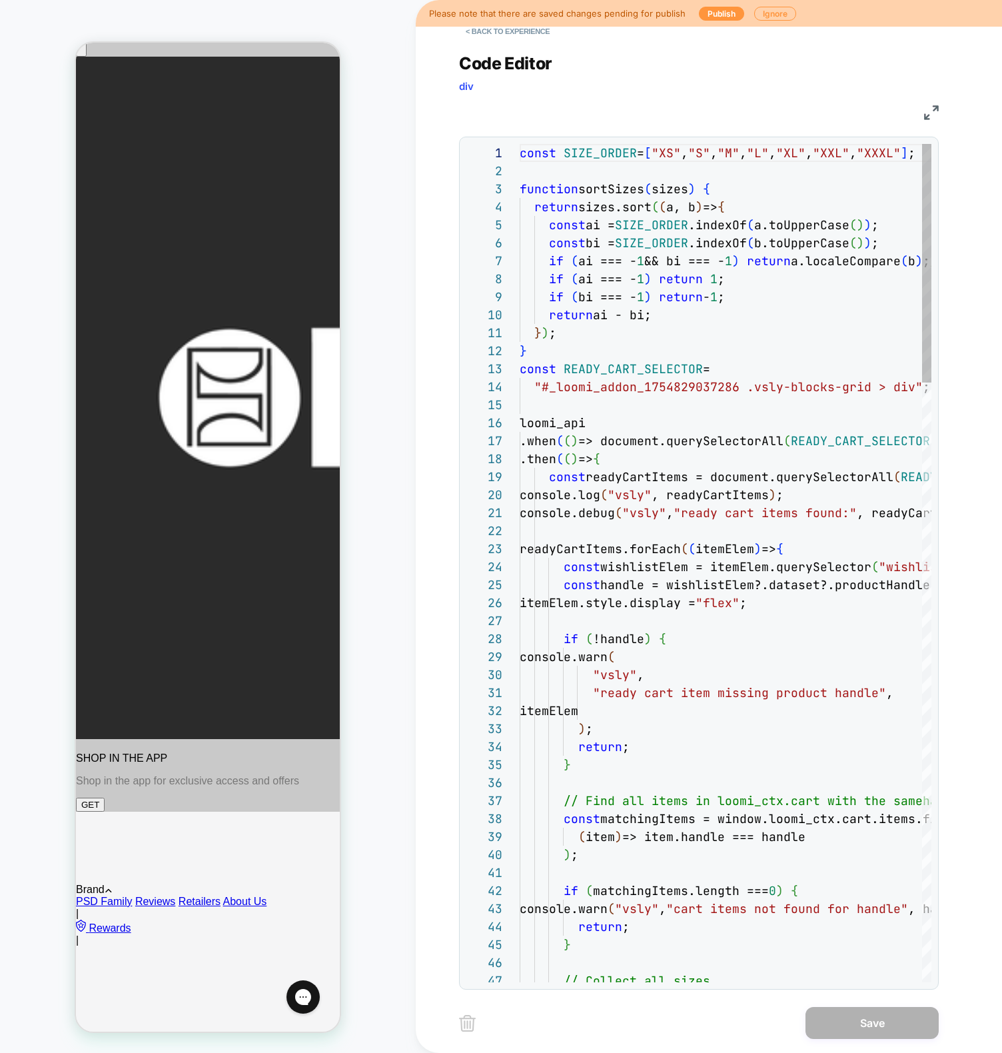
scroll to position [180, 0]
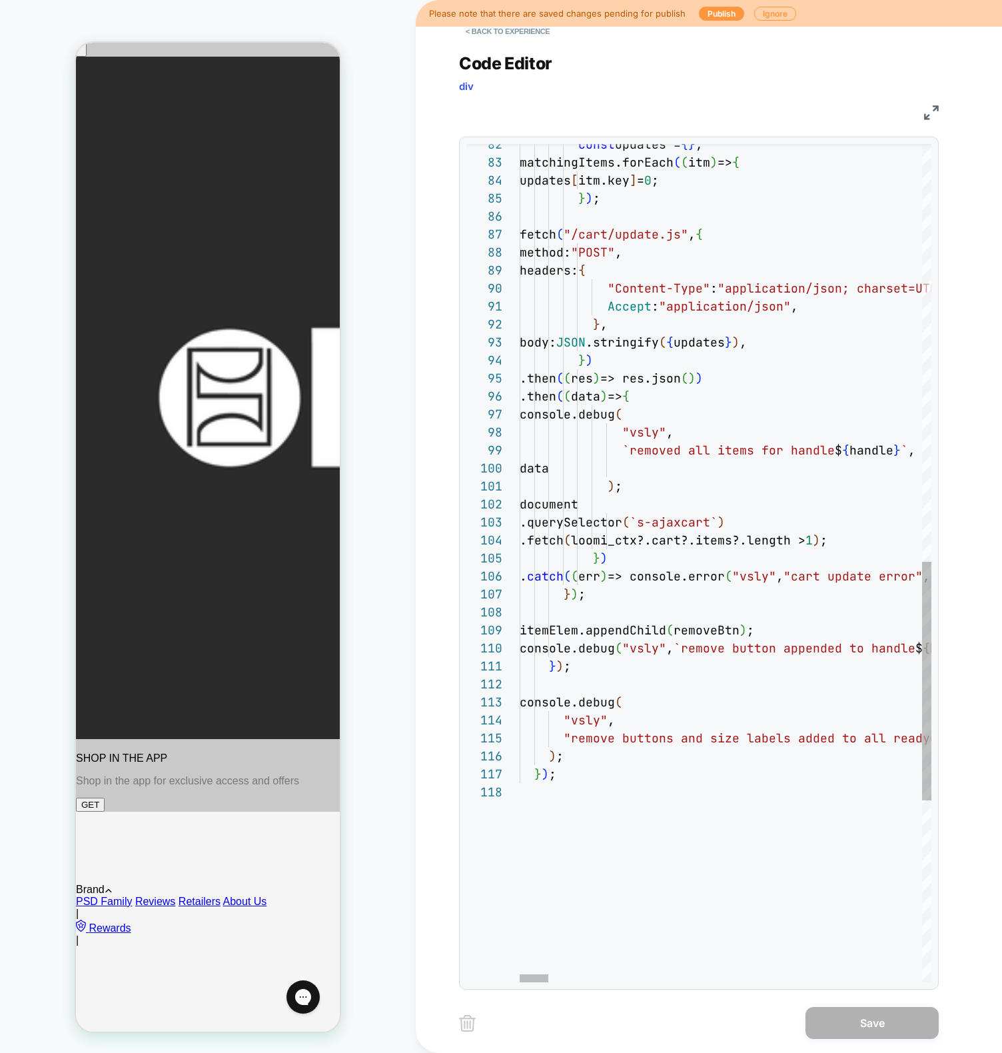
type textarea "**********"
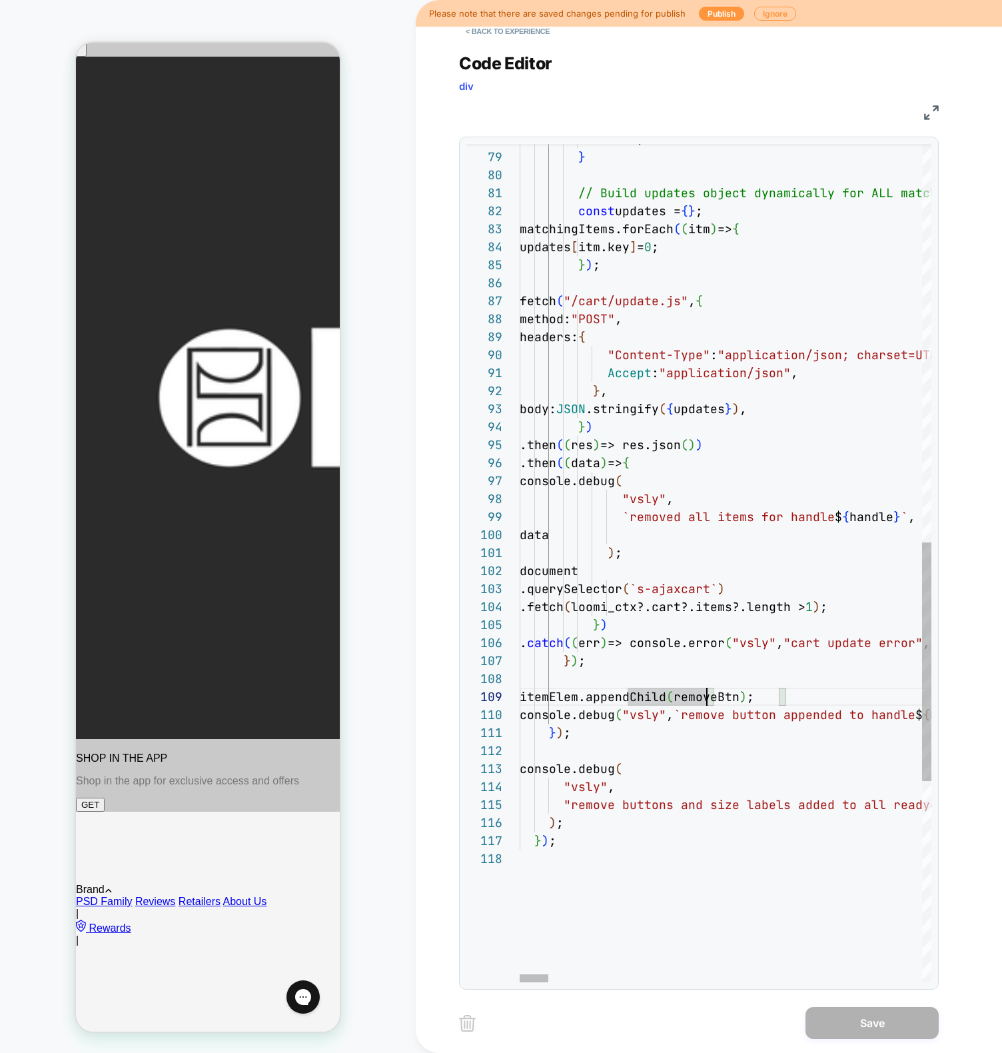
type textarea "*"
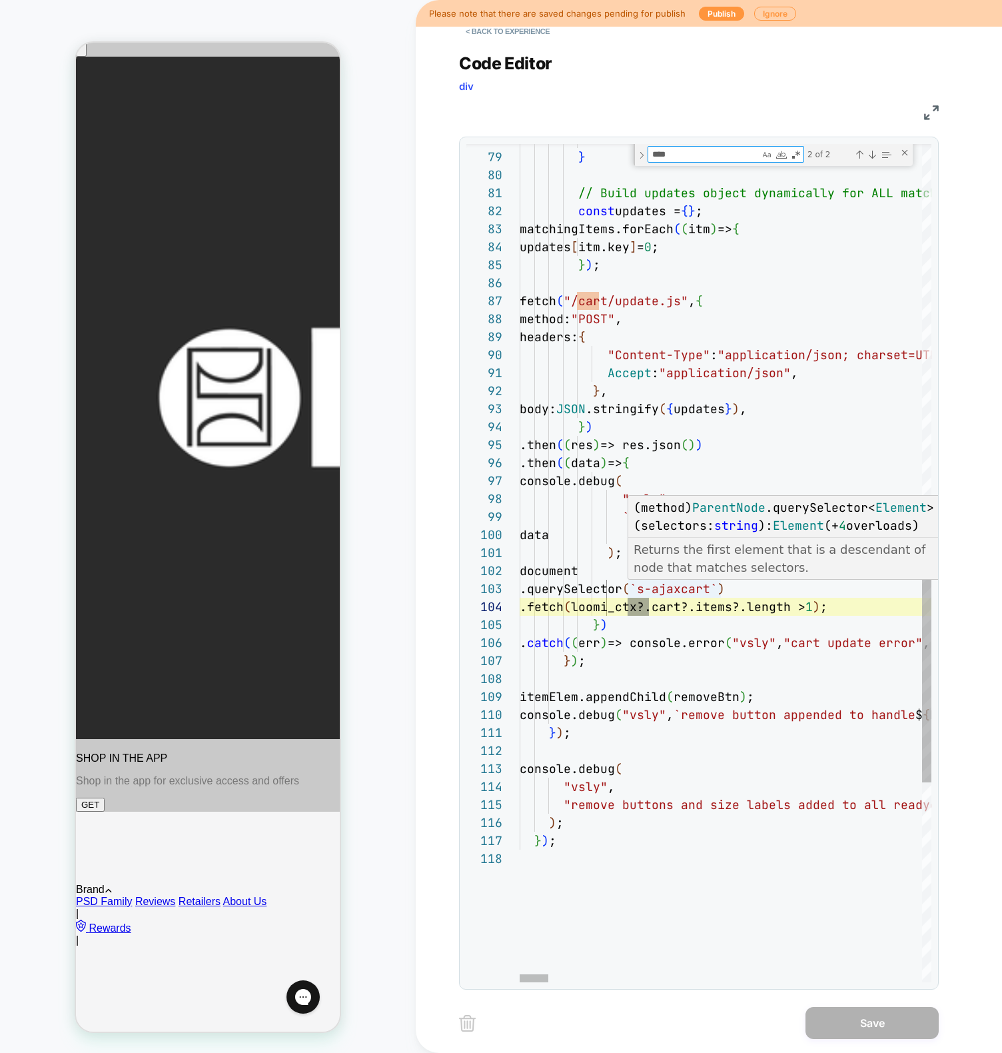
type textarea "*****"
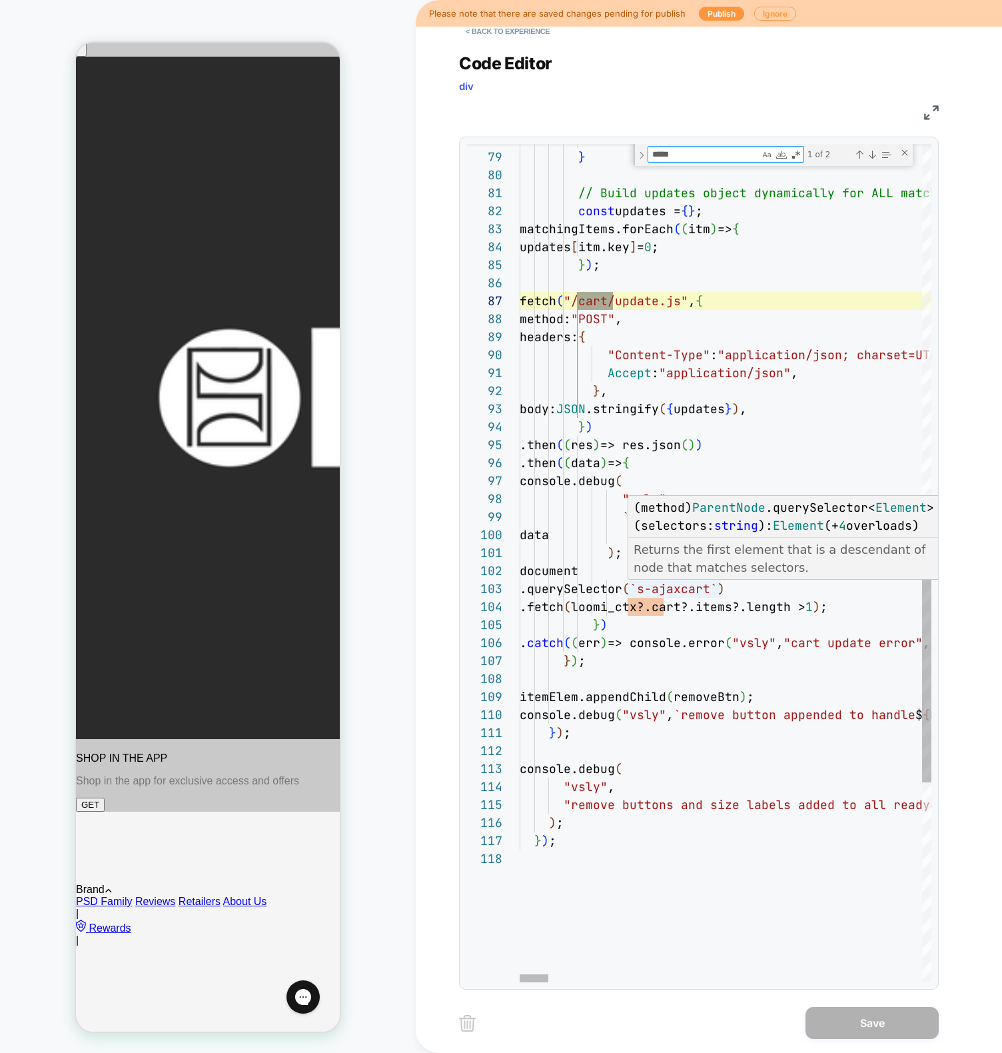
type textarea "**********"
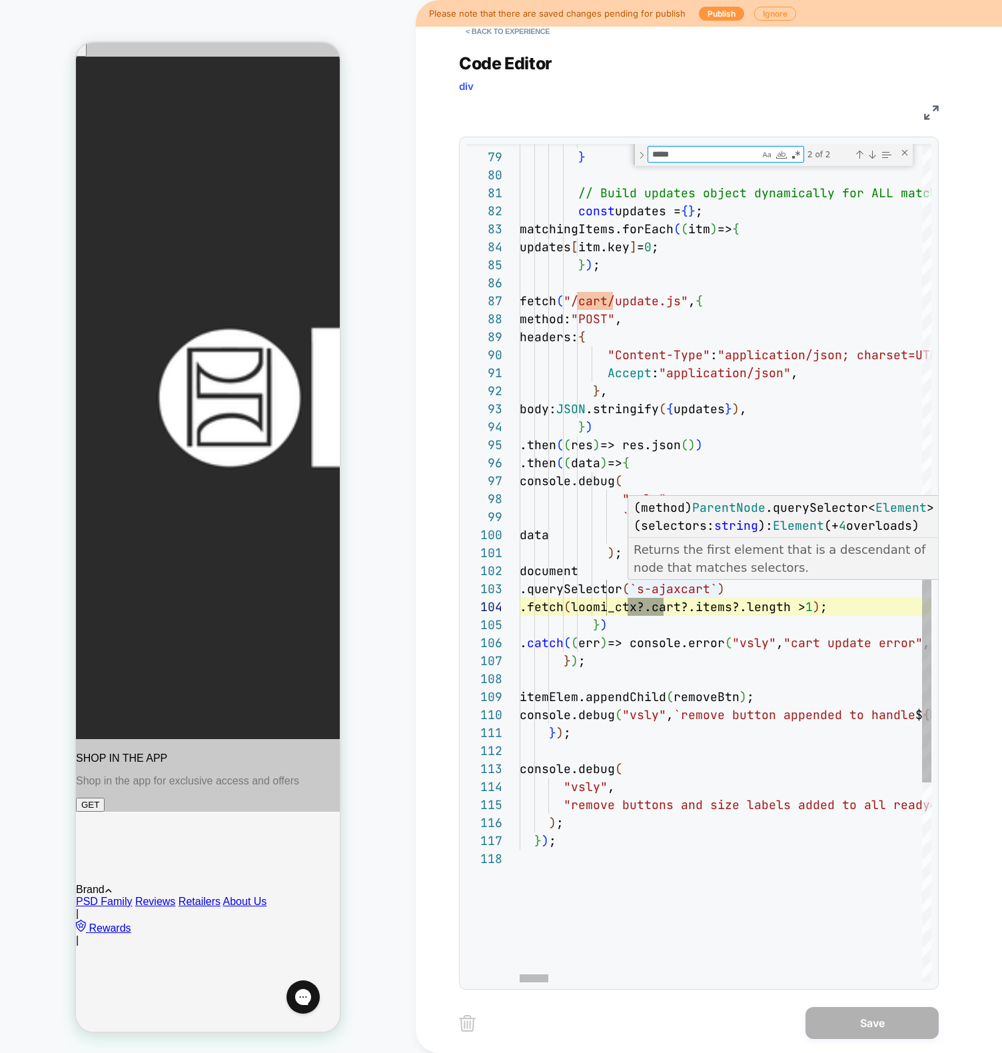
type textarea "*****"
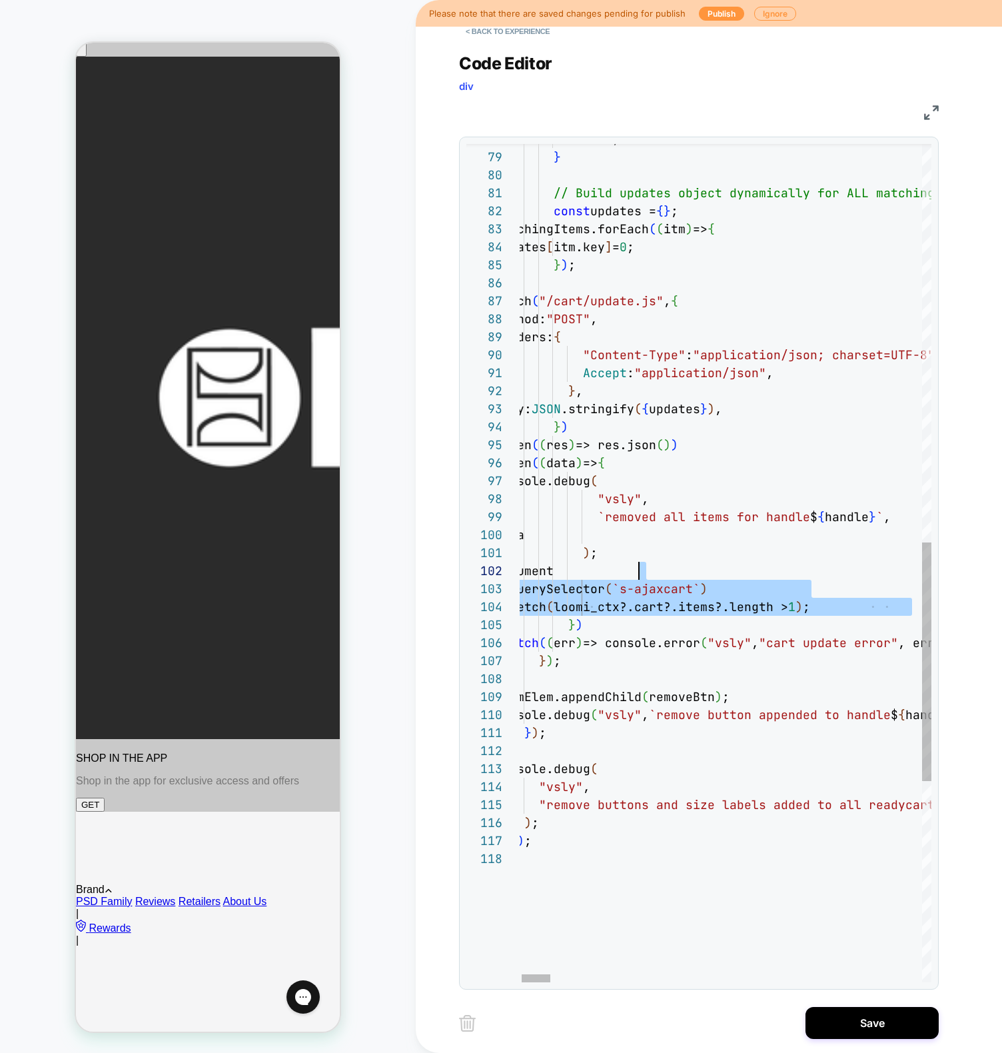
scroll to position [18, 87]
type textarea "**********"
click at [887, 1026] on button "Save" at bounding box center [872, 1023] width 133 height 32
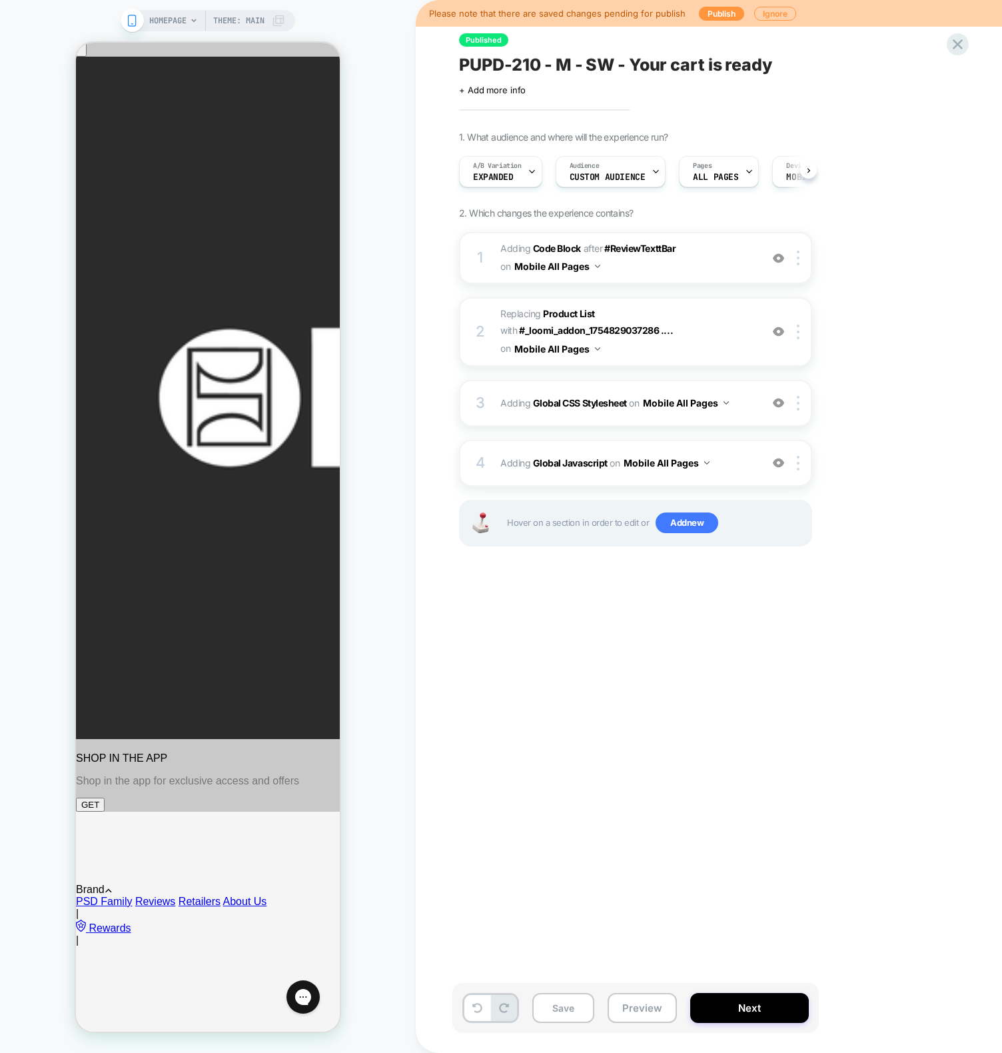
click at [491, 195] on div "1. What audience and where will the experience run? A/B Variation Expanded Audi…" at bounding box center [702, 355] width 487 height 449
click at [493, 177] on span "Expanded" at bounding box center [493, 177] width 41 height 9
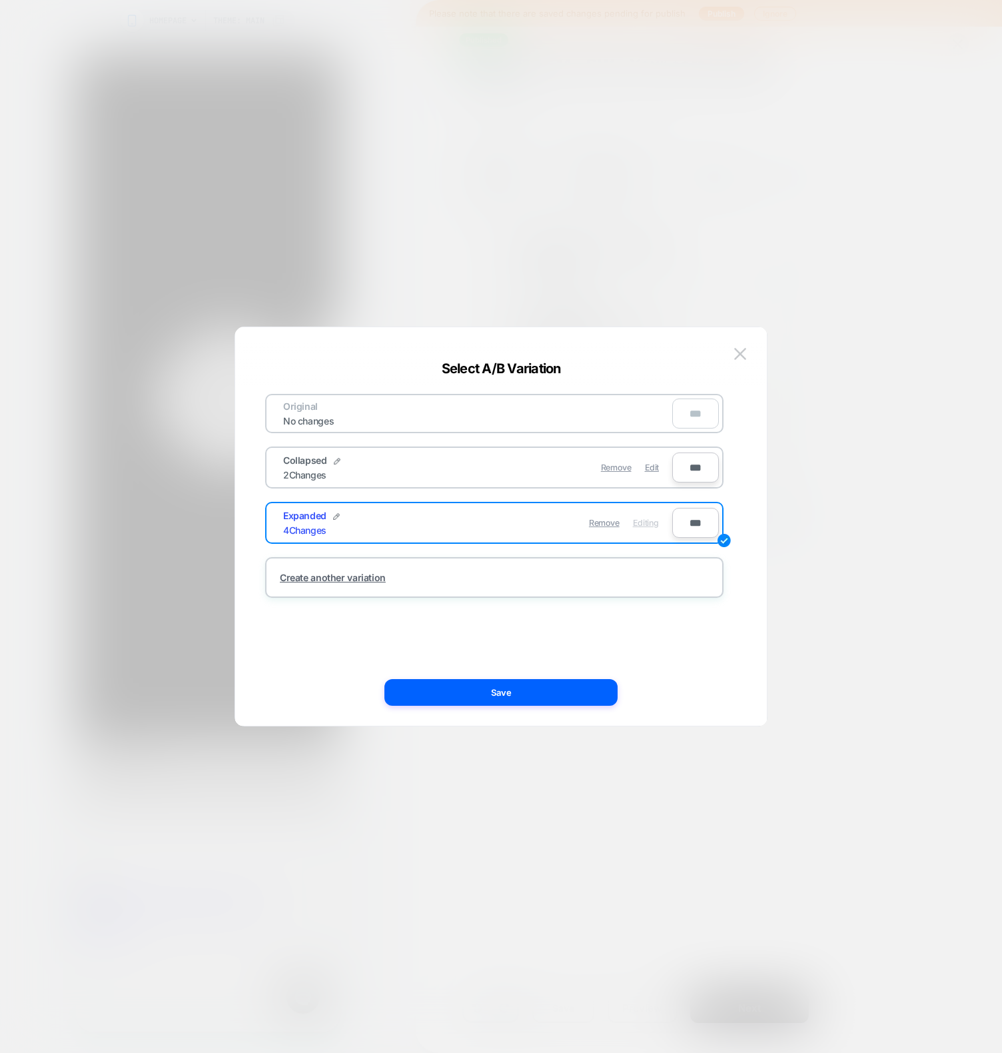
click at [631, 271] on div at bounding box center [501, 526] width 1002 height 1053
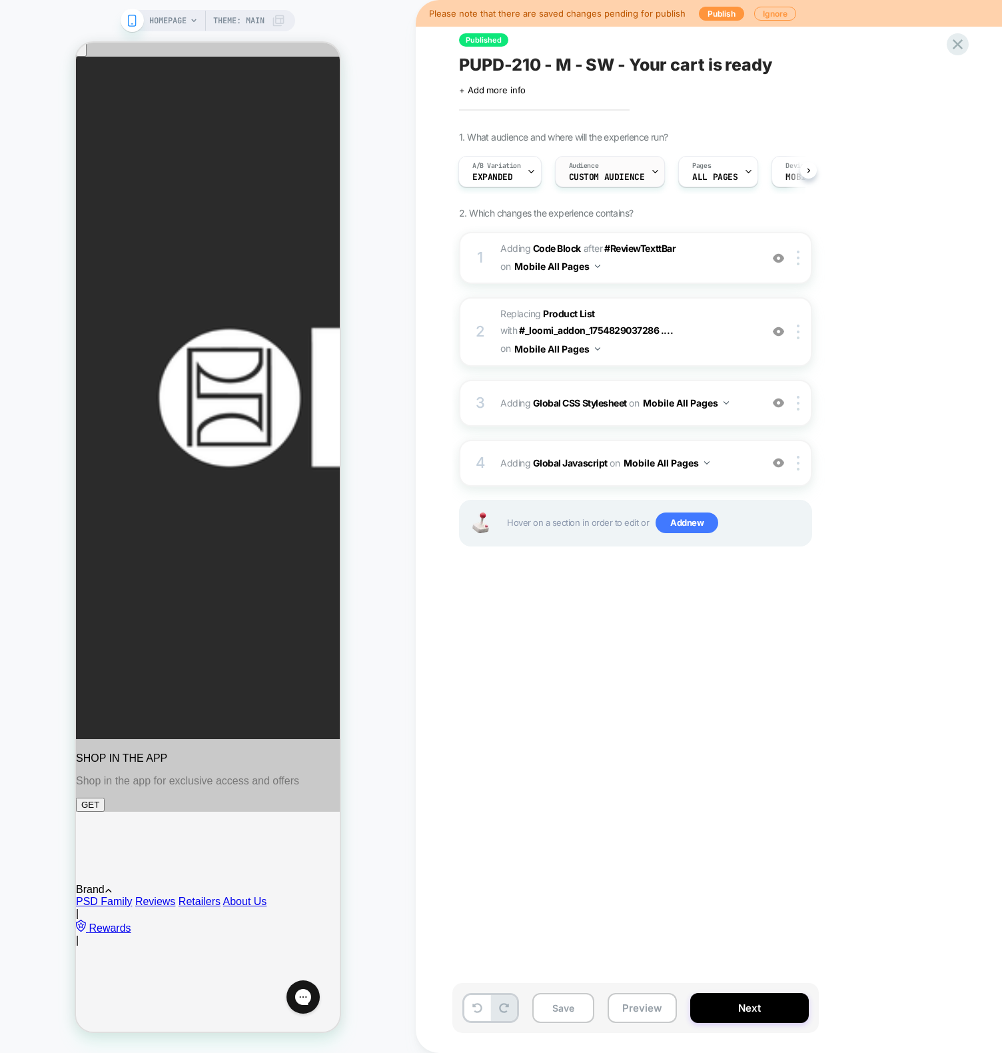
click at [615, 175] on span "Custom Audience" at bounding box center [607, 177] width 76 height 9
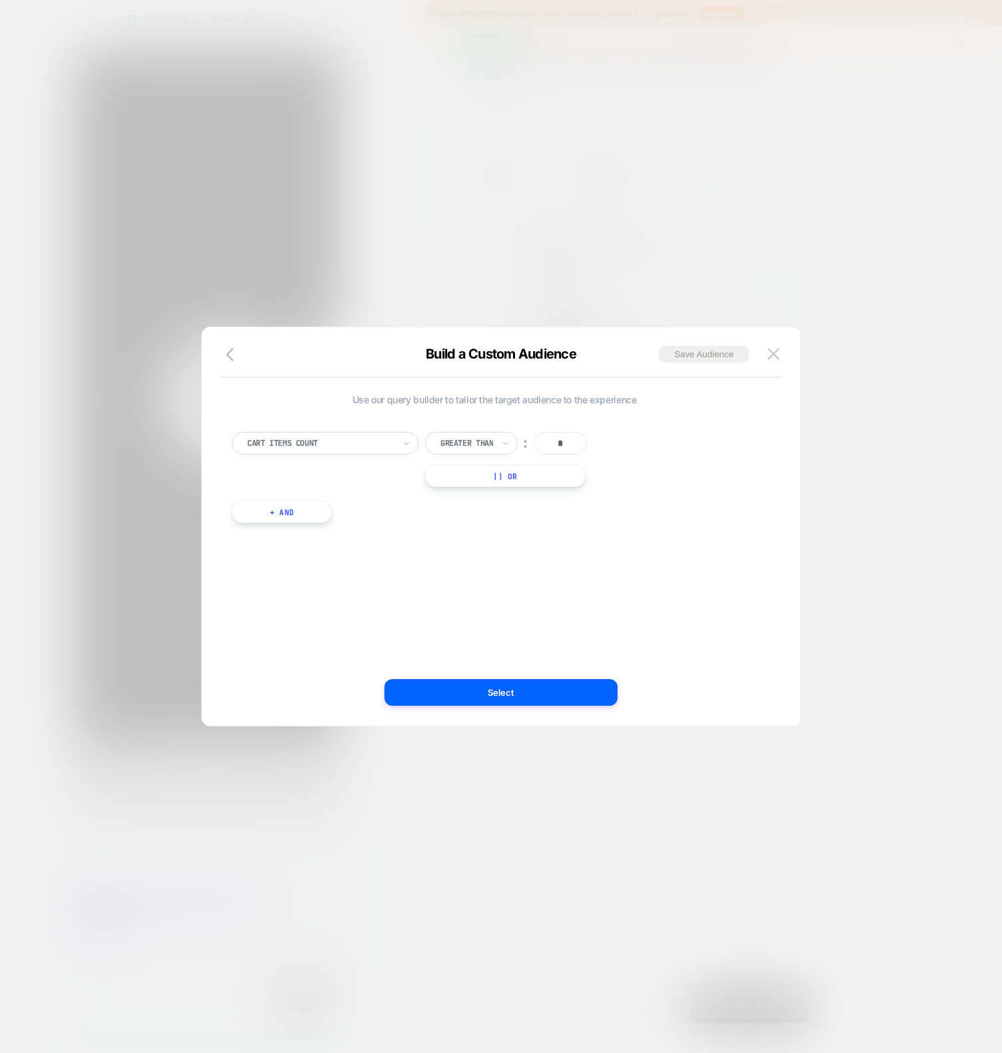
click at [289, 519] on button "+ And" at bounding box center [282, 512] width 100 height 23
click at [648, 519] on div at bounding box center [612, 525] width 147 height 12
type input "***"
click at [607, 557] on div "Returning Visitors" at bounding box center [624, 561] width 173 height 21
click at [766, 350] on button at bounding box center [774, 354] width 20 height 20
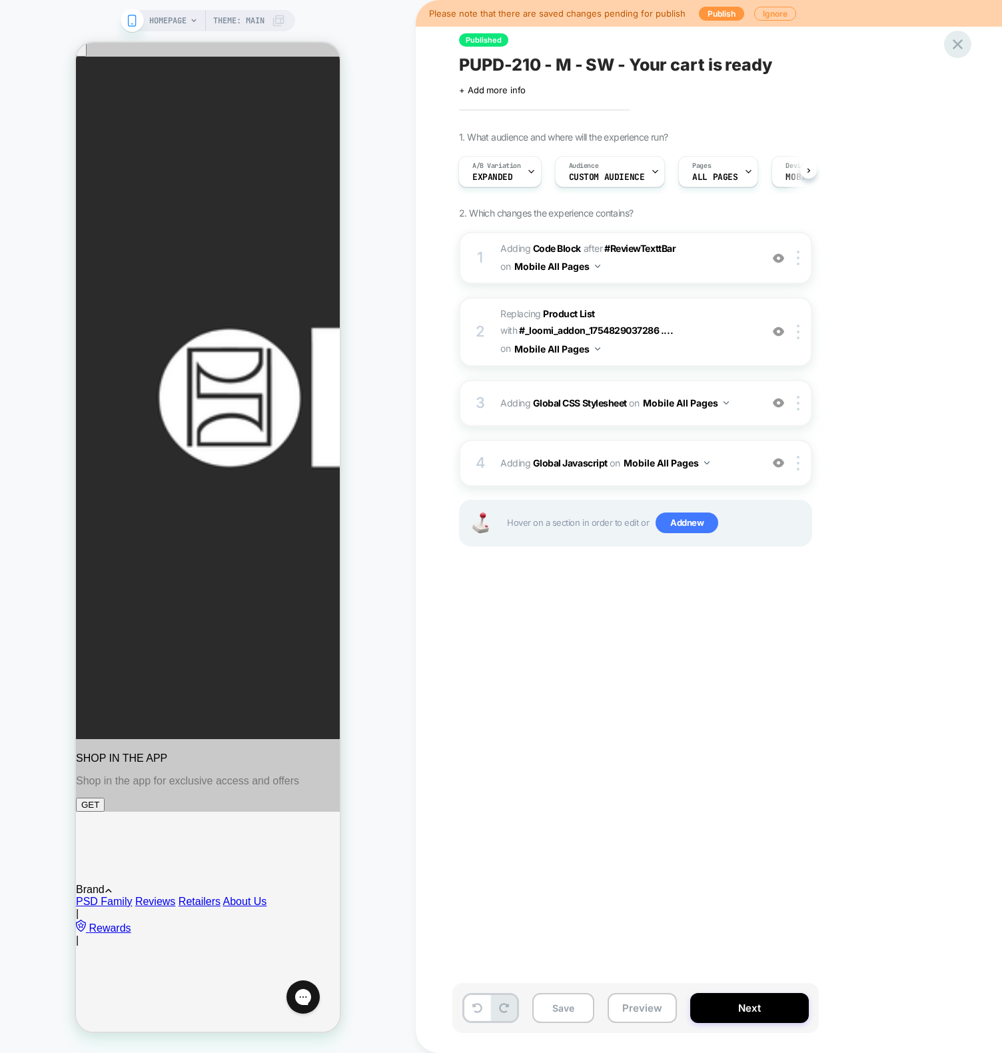
click at [961, 44] on icon at bounding box center [958, 44] width 18 height 18
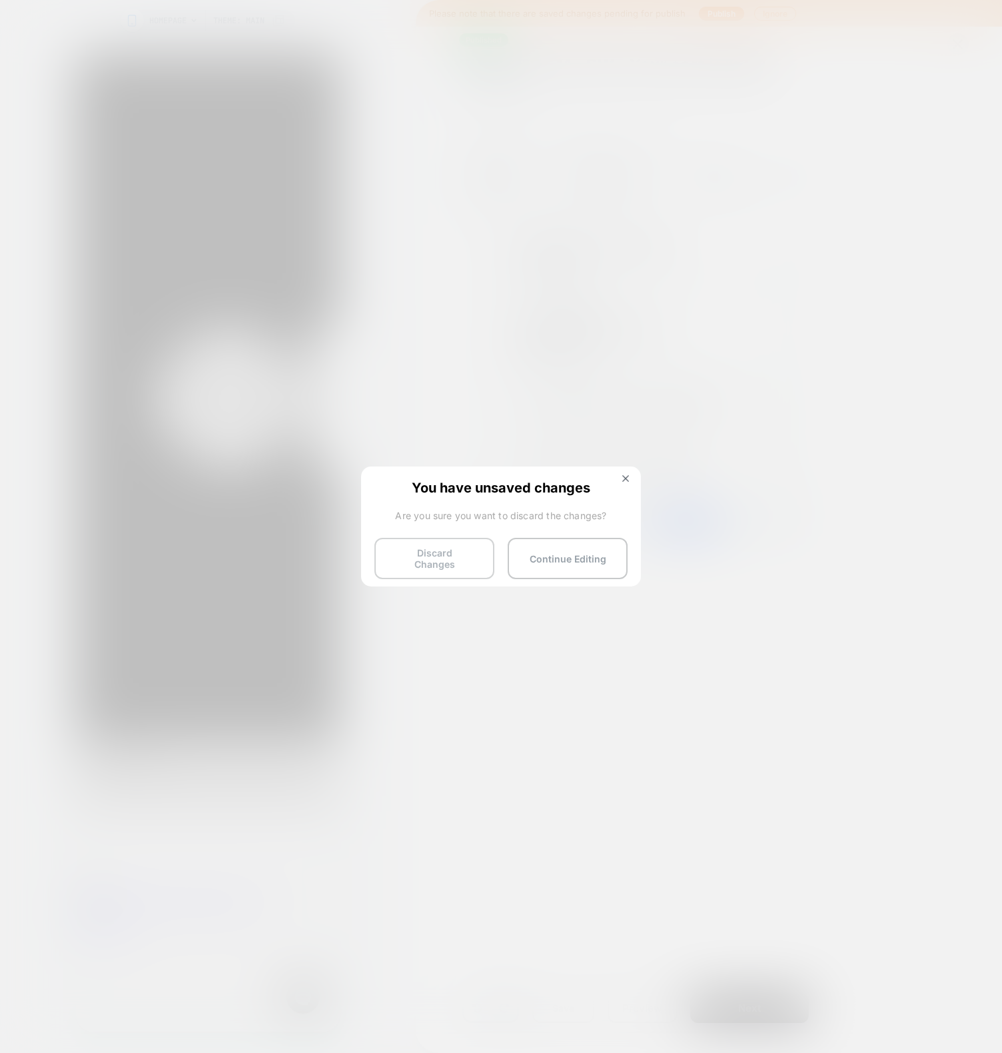
click at [450, 555] on button "Discard Changes" at bounding box center [435, 558] width 120 height 41
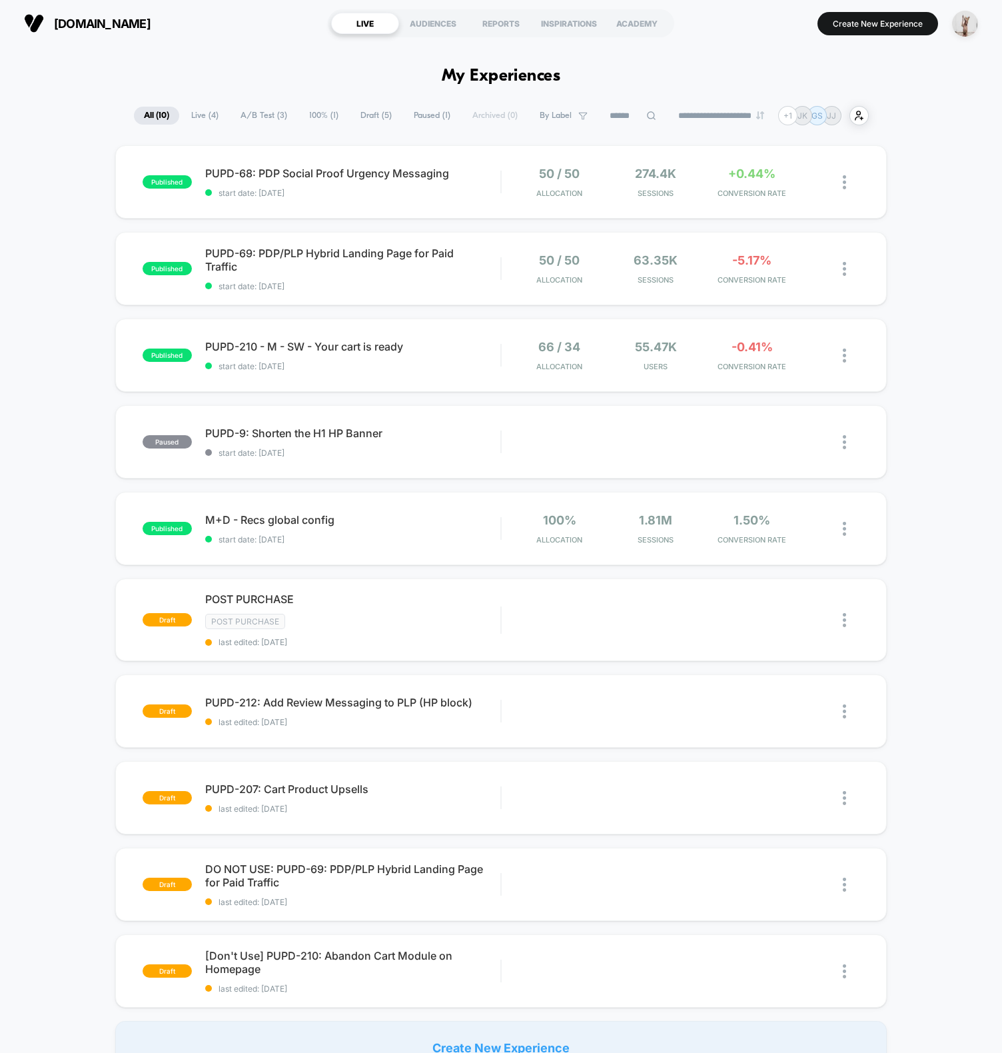
click at [285, 17] on section "[DOMAIN_NAME]" at bounding box center [169, 23] width 298 height 33
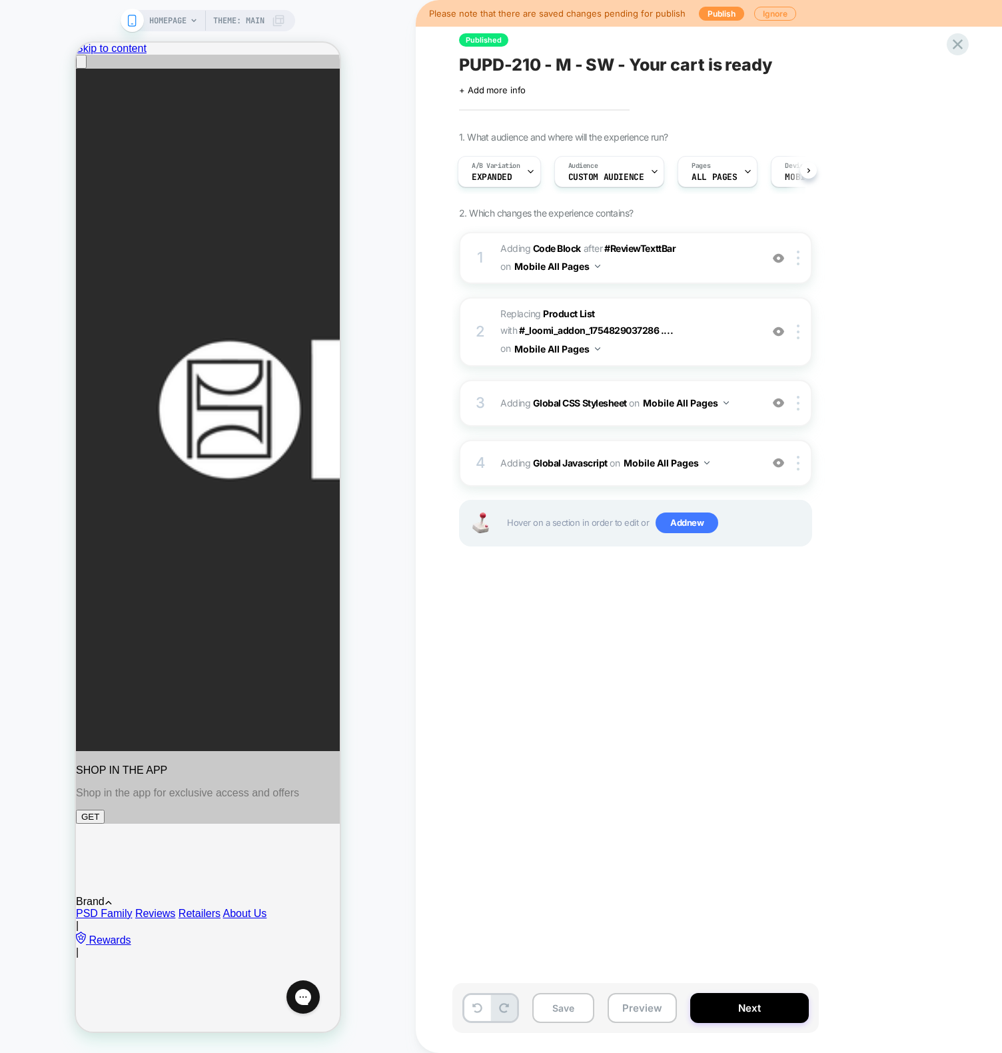
click at [890, 331] on div "1. What audience and where will the experience run? A/B Variation Expanded Audi…" at bounding box center [702, 355] width 487 height 449
click at [537, 470] on span "Adding Global Javascript on Mobile All Pages" at bounding box center [628, 462] width 254 height 19
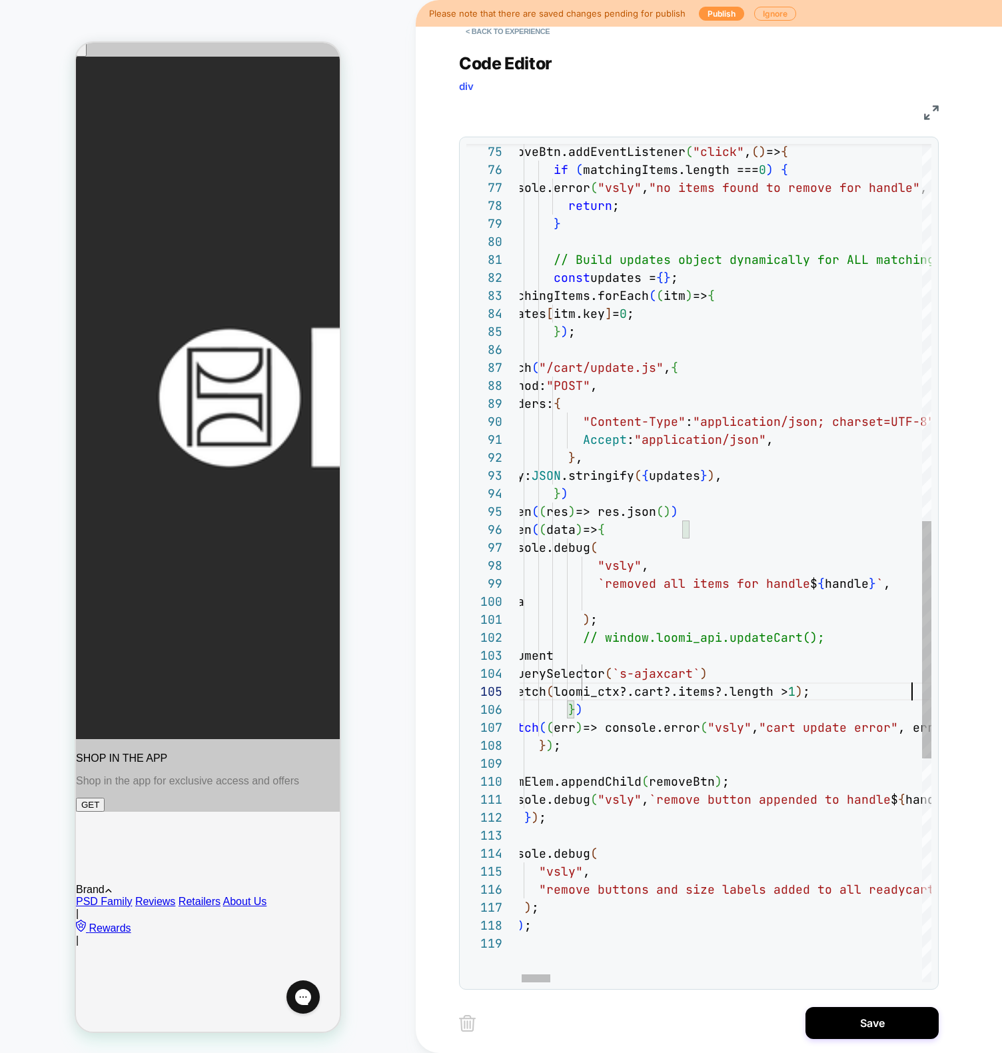
scroll to position [72, 417]
type textarea "**********"
click at [860, 1026] on button "Save" at bounding box center [872, 1023] width 133 height 32
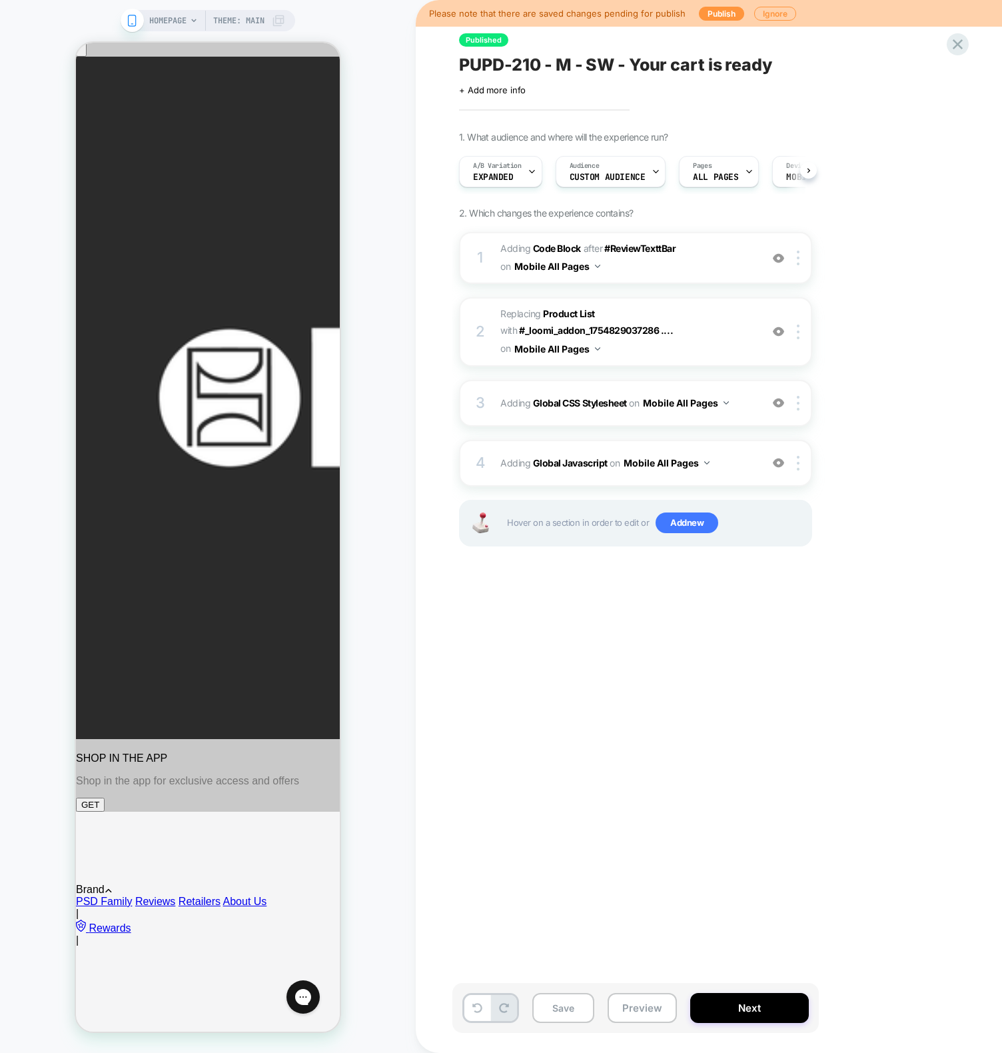
scroll to position [0, 1]
click at [492, 167] on span "A/B Variation" at bounding box center [497, 165] width 49 height 9
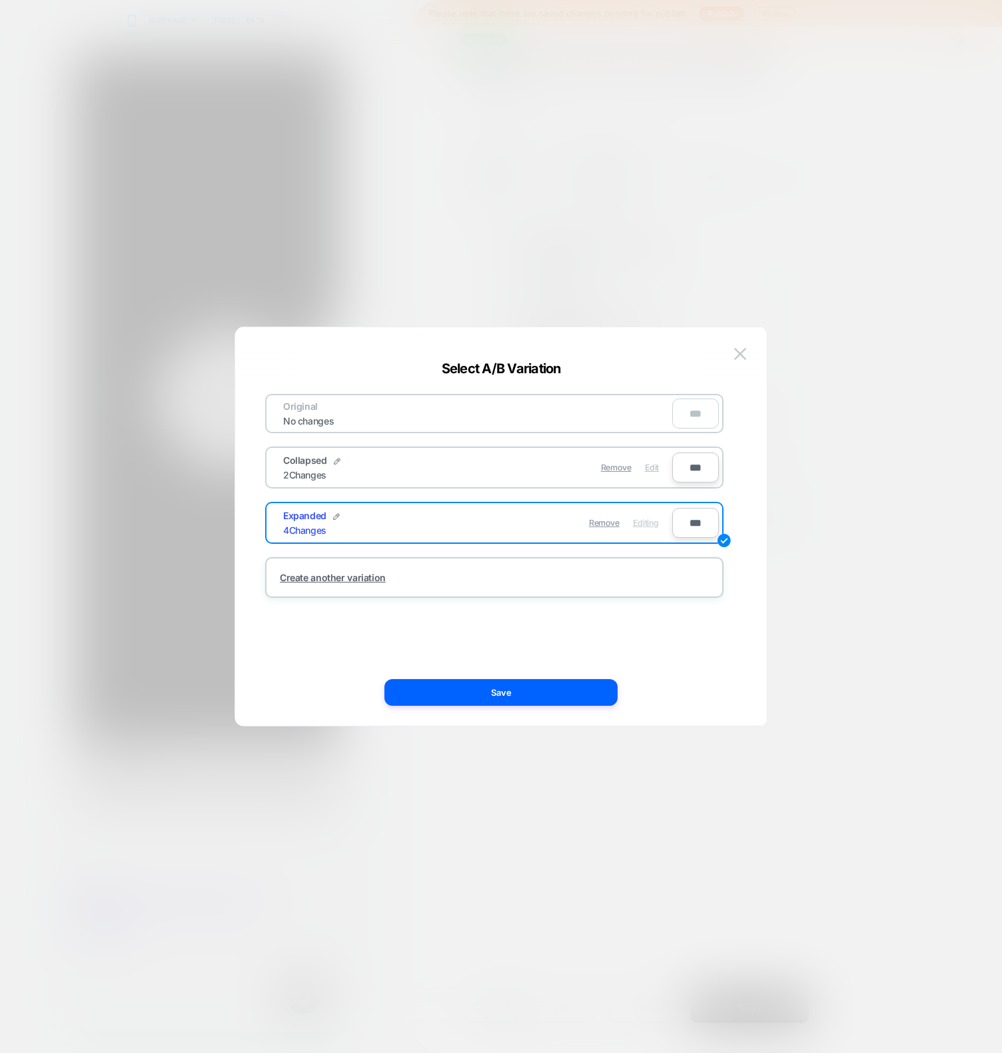
click at [654, 465] on span "Edit" at bounding box center [652, 468] width 14 height 10
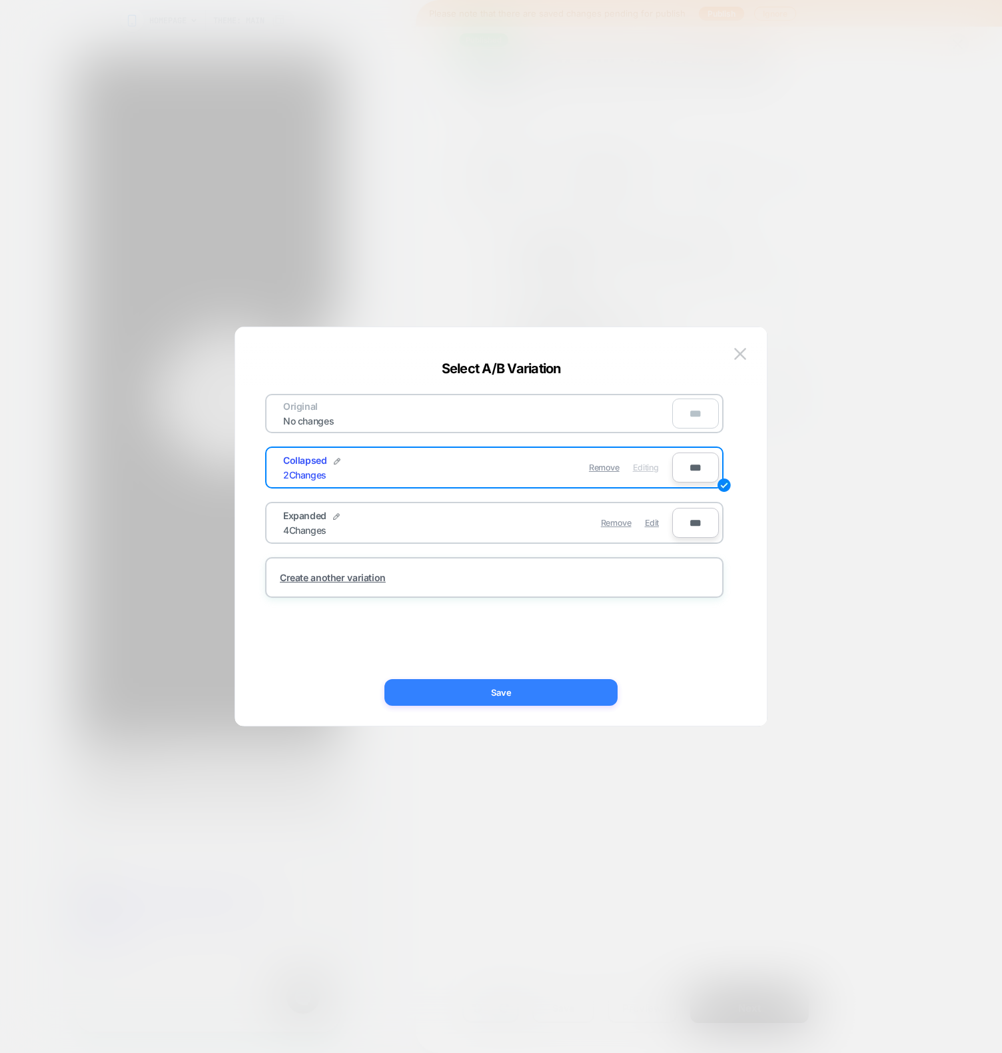
click at [500, 701] on button "Save" at bounding box center [501, 692] width 233 height 27
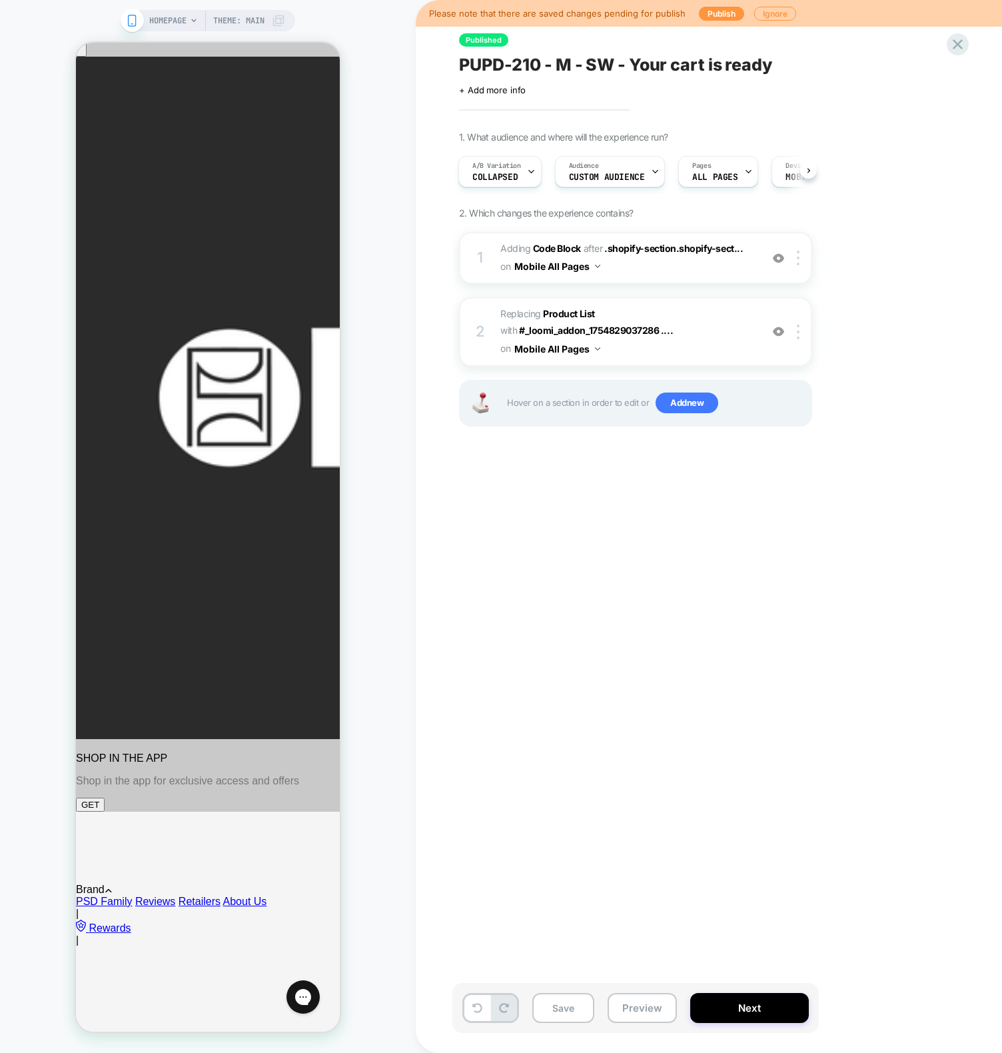
click at [490, 187] on div "A/B Variation Collapsed Audience Custom Audience Pages ALL PAGES Devices MOBILE…" at bounding box center [629, 171] width 353 height 45
click at [491, 181] on span "Collapsed" at bounding box center [495, 177] width 45 height 9
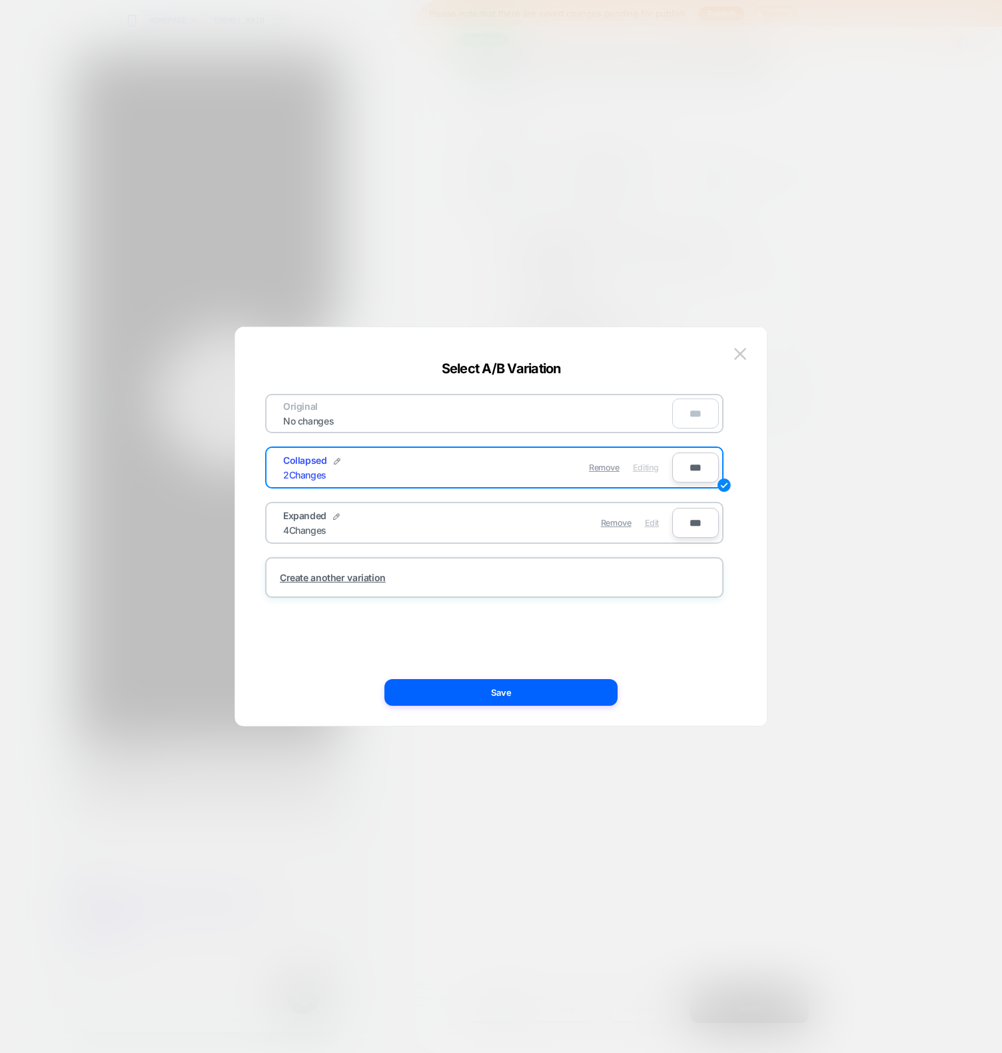
click at [655, 525] on span "Edit" at bounding box center [652, 523] width 14 height 10
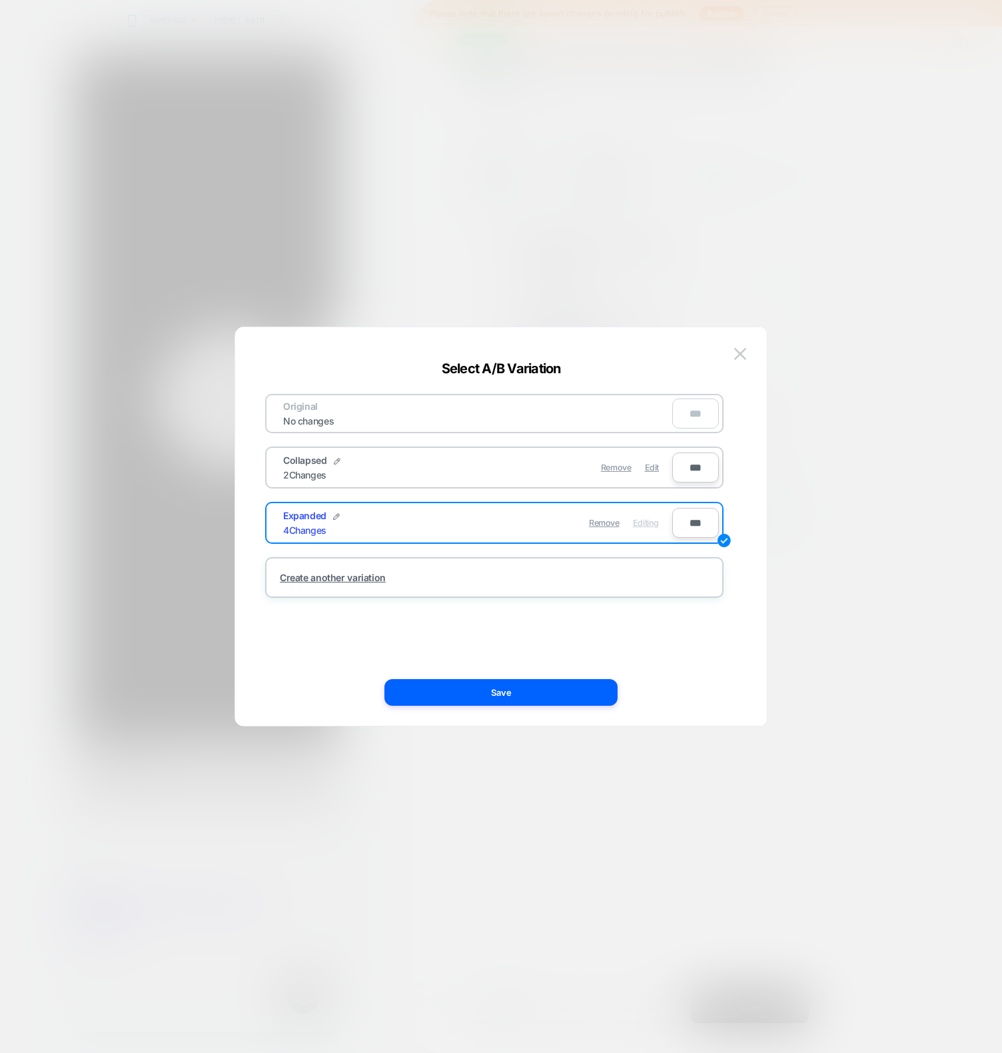
click at [513, 677] on div "Original No changes *** Collapsed 2 Changes Remove Edit *** Expanded 4 Changes …" at bounding box center [495, 526] width 492 height 345
click at [516, 692] on button "Save" at bounding box center [501, 692] width 233 height 27
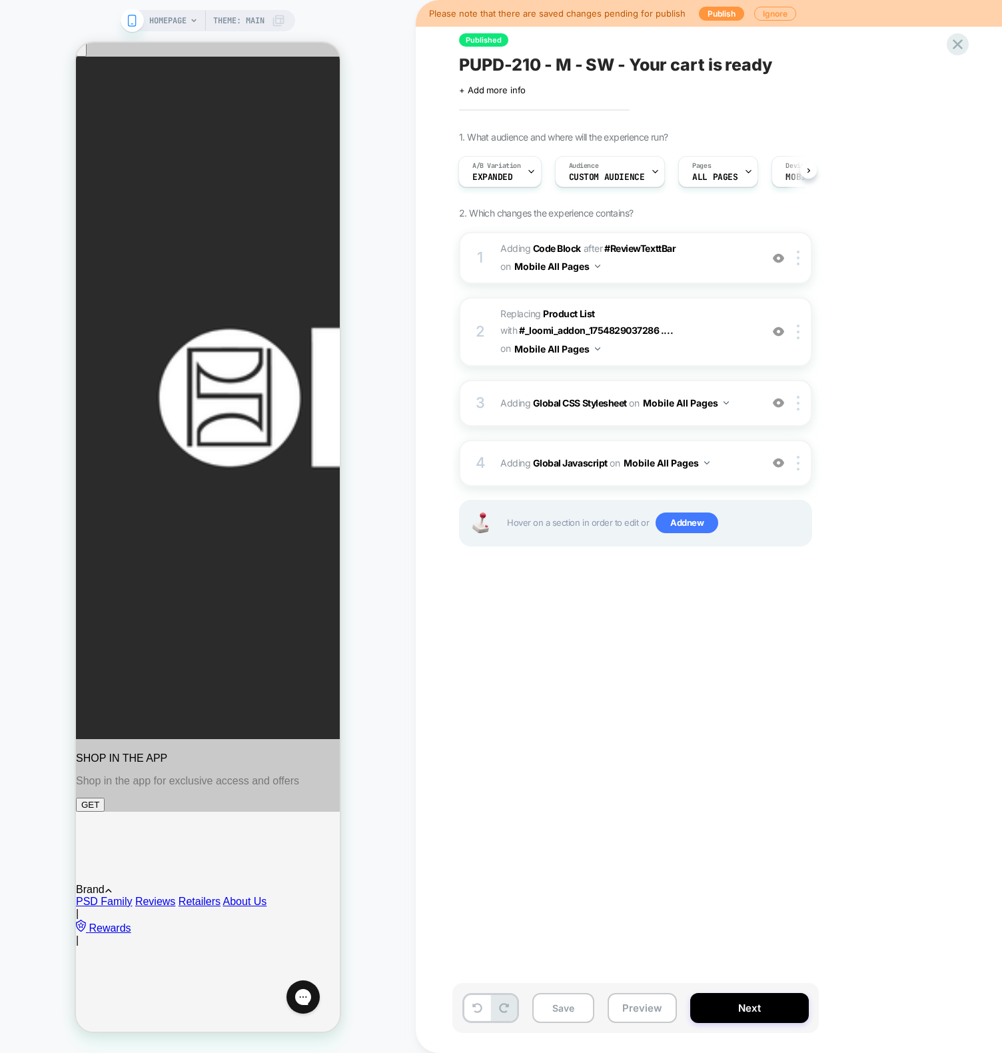
click at [779, 568] on div "1 Adding Code Block AFTER #ReviewTexttBar #ReviewTexttBar on Mobile All Pages A…" at bounding box center [635, 406] width 353 height 348
click at [572, 1014] on button "Save" at bounding box center [564, 1008] width 62 height 30
click at [641, 1005] on button "Preview" at bounding box center [642, 1008] width 69 height 30
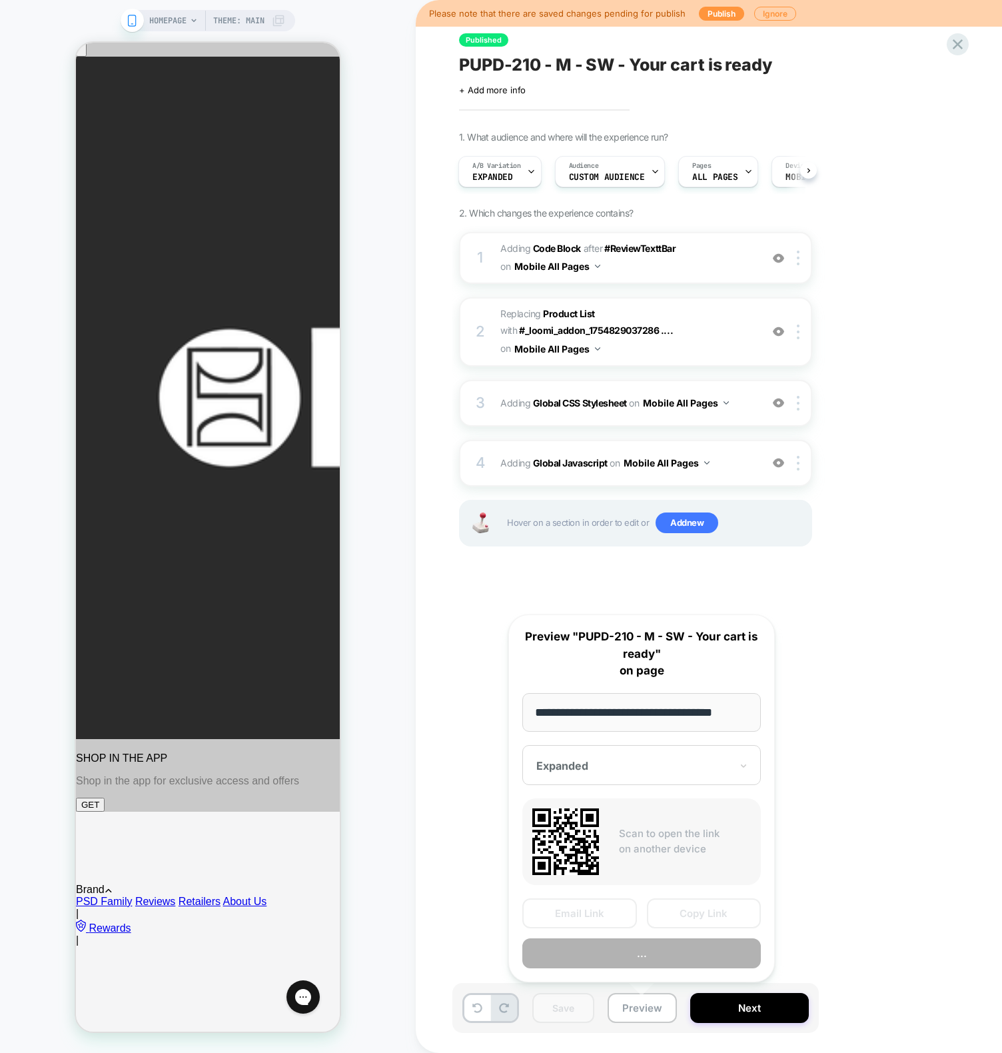
scroll to position [0, 10]
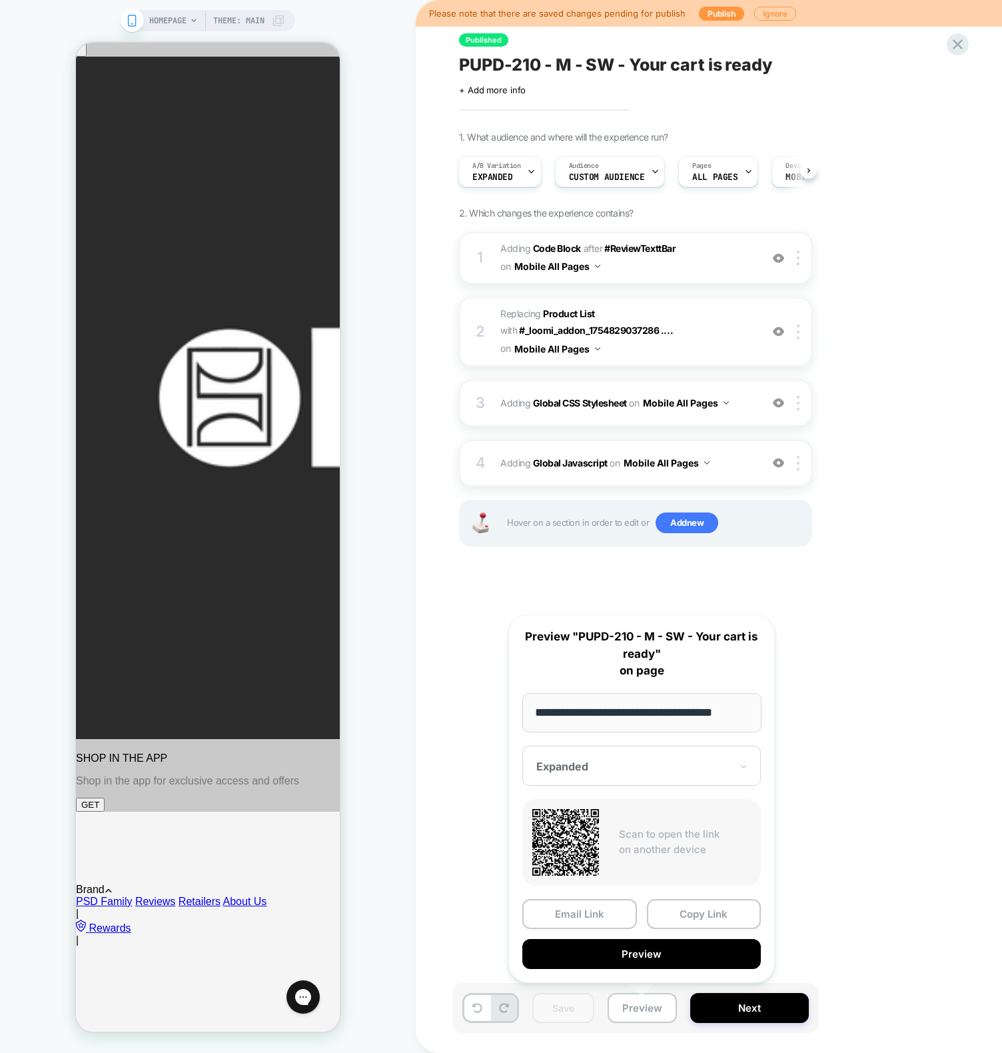
click at [691, 911] on button "Copy Link" at bounding box center [704, 914] width 115 height 30
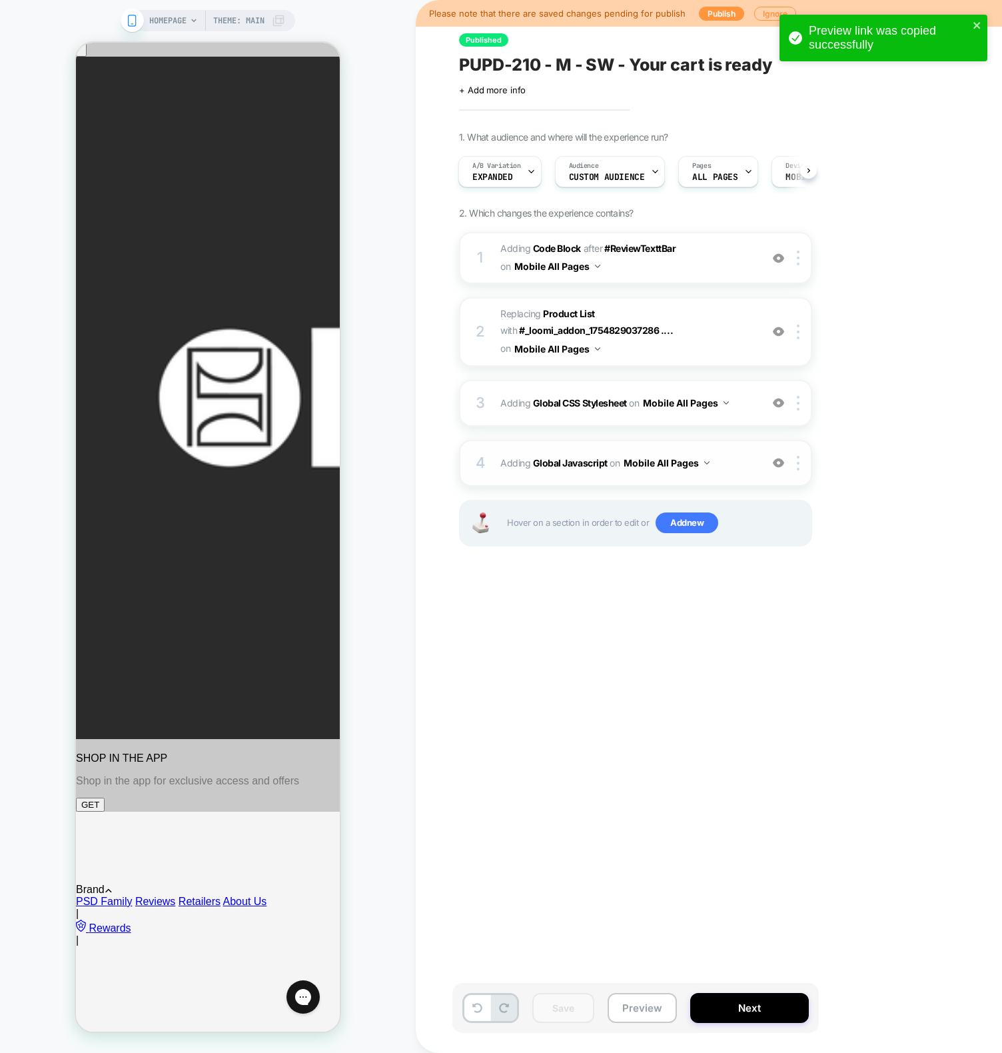
click at [535, 456] on span "Adding Global Javascript on Mobile All Pages" at bounding box center [628, 462] width 254 height 19
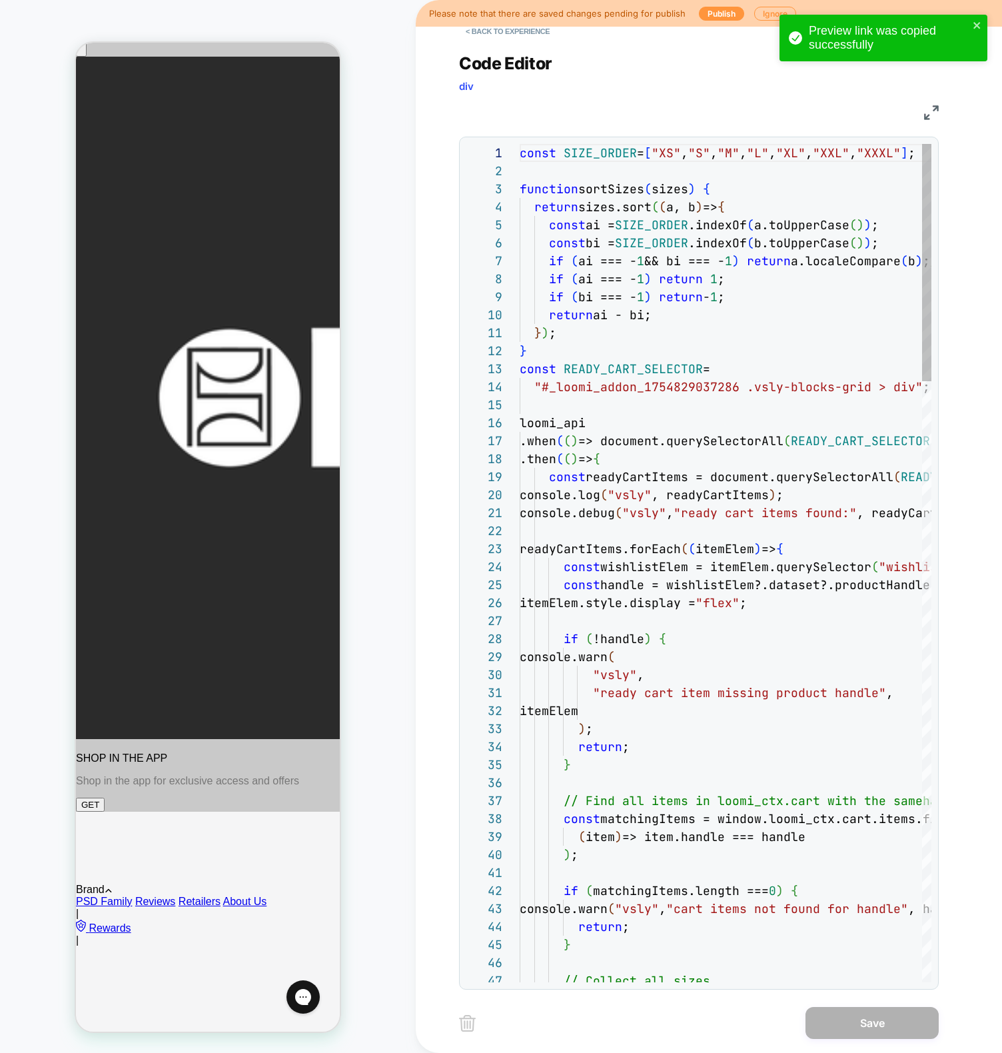
scroll to position [180, 0]
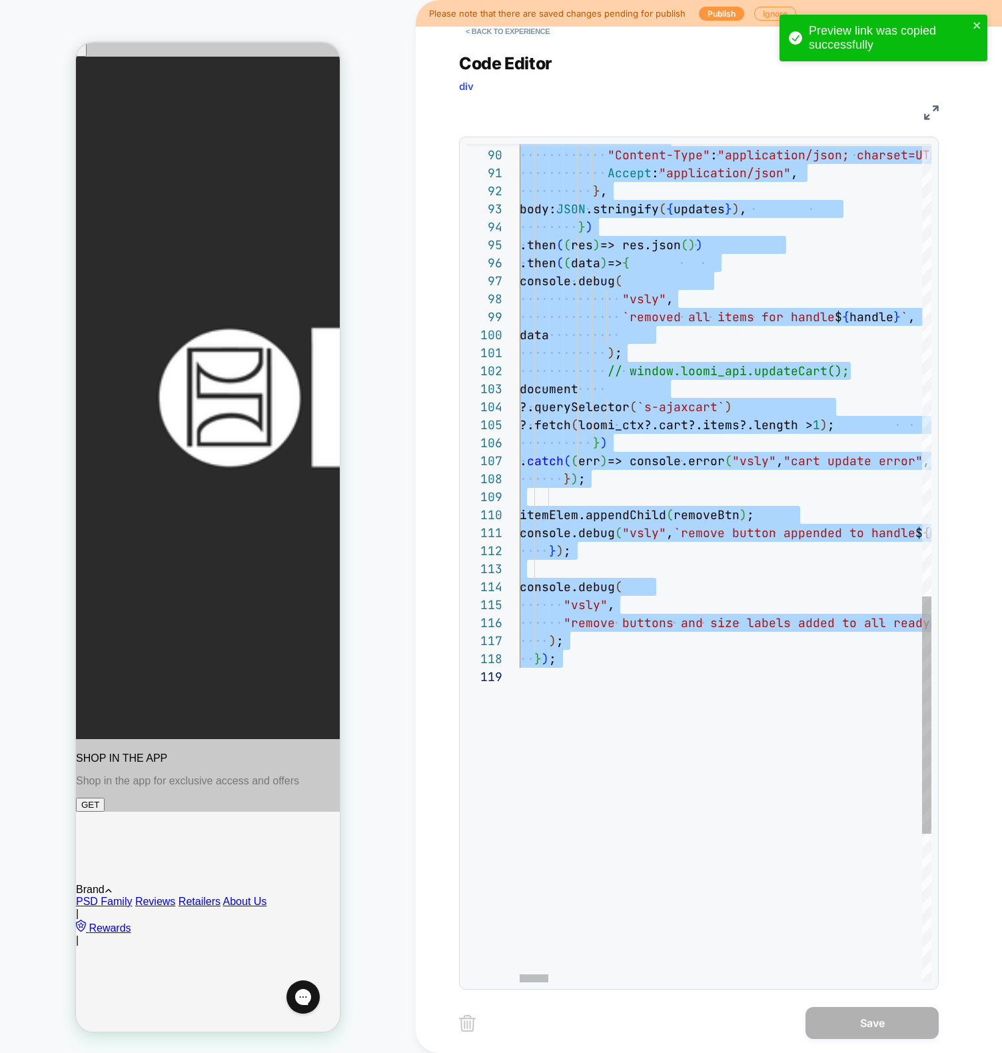
type textarea "**********"
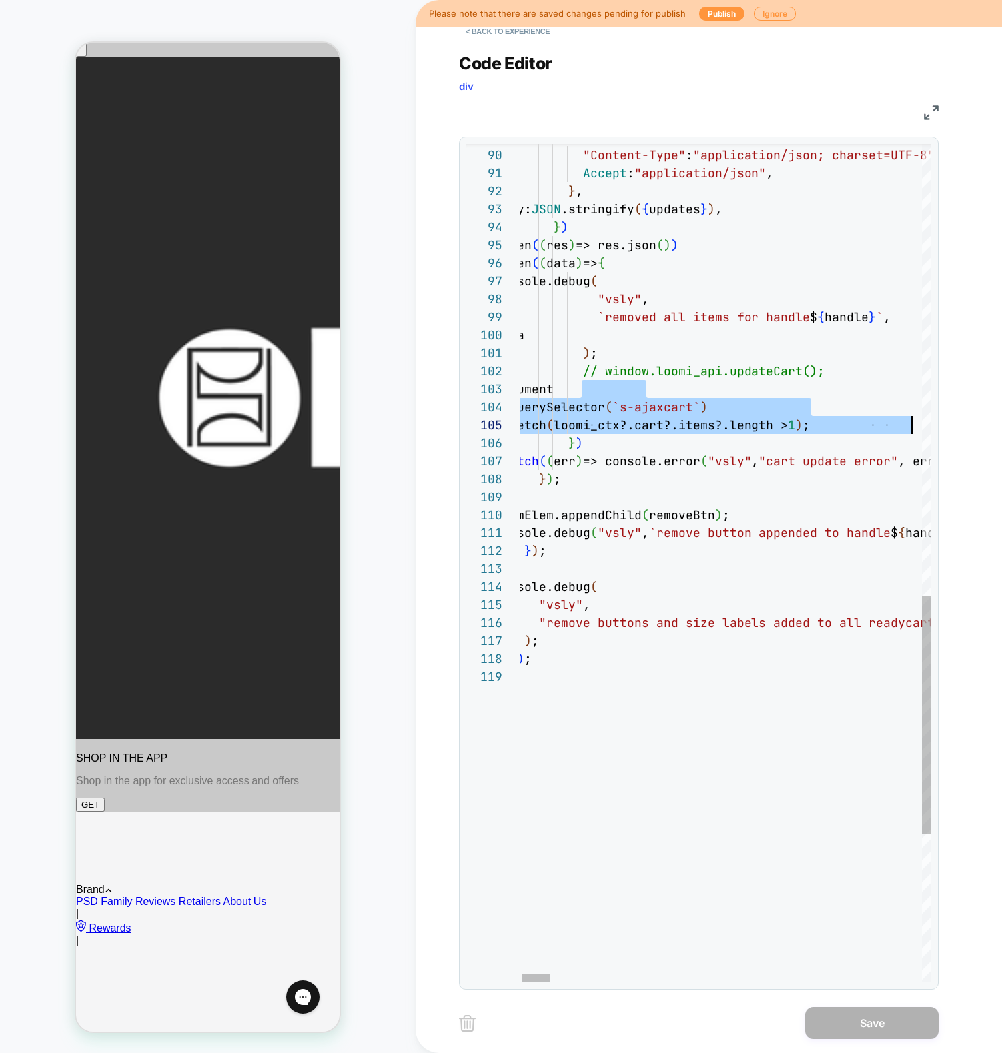
scroll to position [36, 417]
